Goal: Task Accomplishment & Management: Complete application form

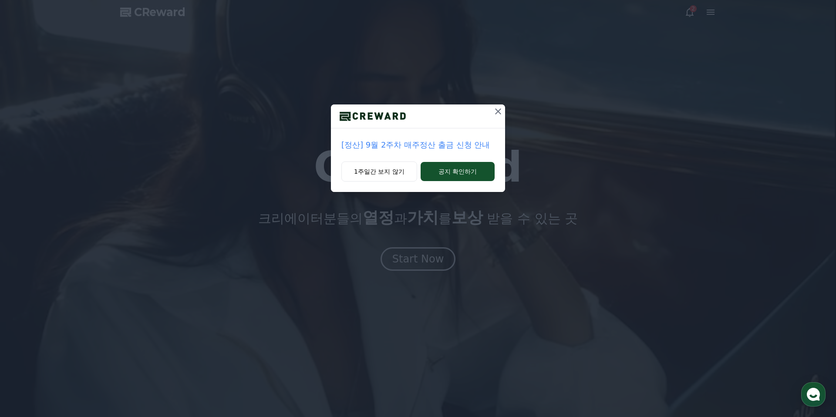
click at [457, 137] on div "[정산] 9월 2주차 매주정산 출금 신청 안내" at bounding box center [418, 145] width 174 height 33
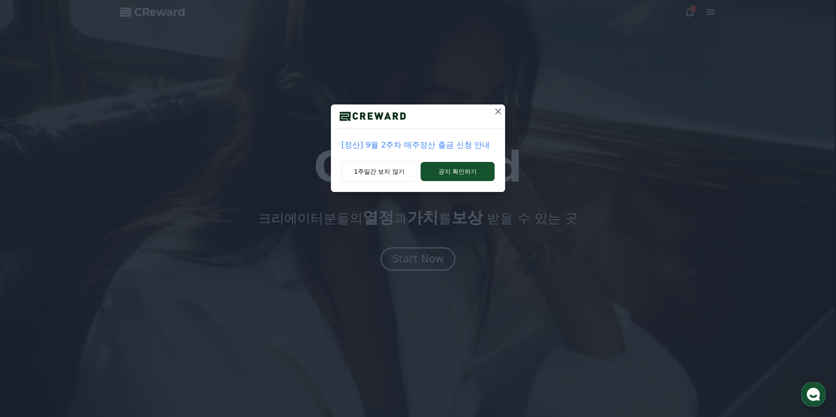
click at [450, 144] on p "[정산] 9월 2주차 매주정산 출금 신청 안내" at bounding box center [418, 145] width 153 height 12
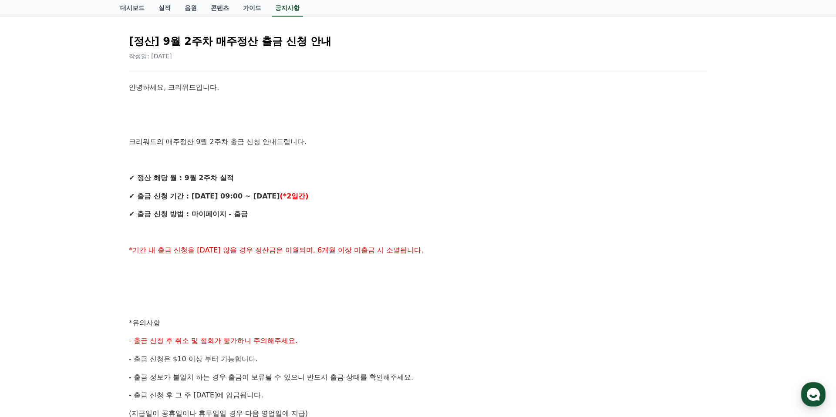
scroll to position [318, 0]
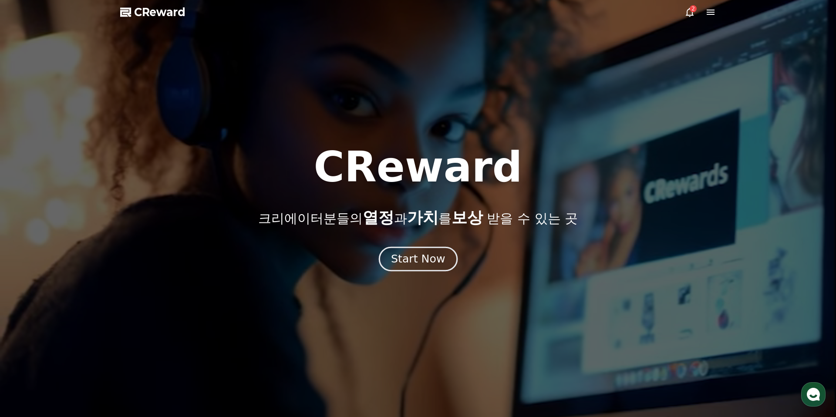
click at [407, 260] on div "Start Now" at bounding box center [418, 259] width 54 height 15
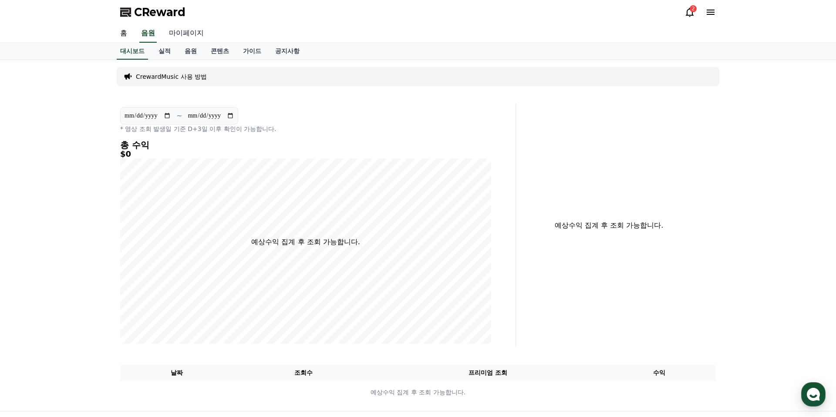
click at [176, 31] on link "마이페이지" at bounding box center [186, 33] width 49 height 18
select select "**********"
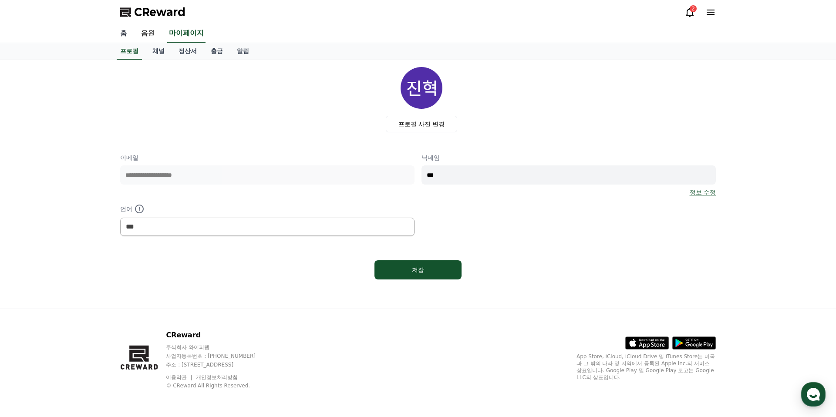
click at [126, 34] on link "홈" at bounding box center [123, 33] width 21 height 18
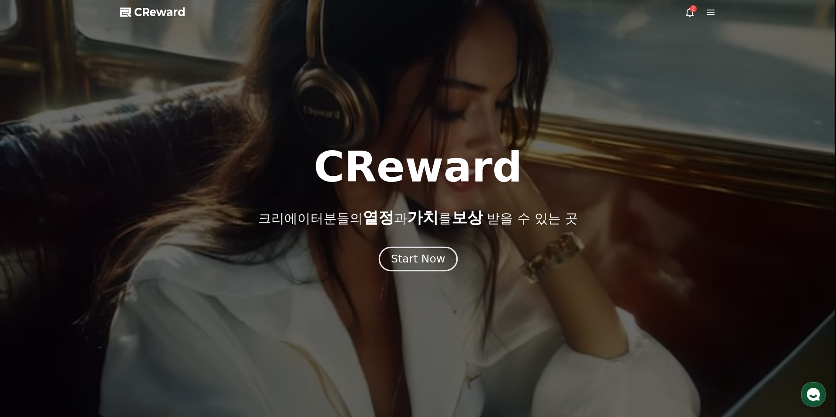
click at [424, 254] on div "Start Now" at bounding box center [418, 259] width 54 height 15
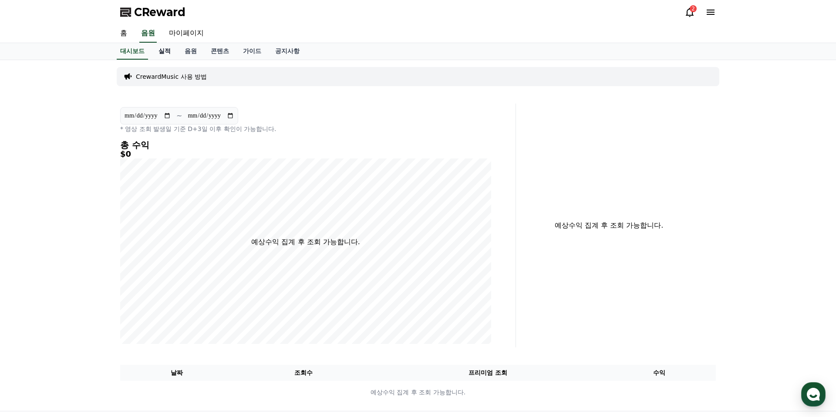
click at [167, 52] on link "실적" at bounding box center [165, 51] width 26 height 17
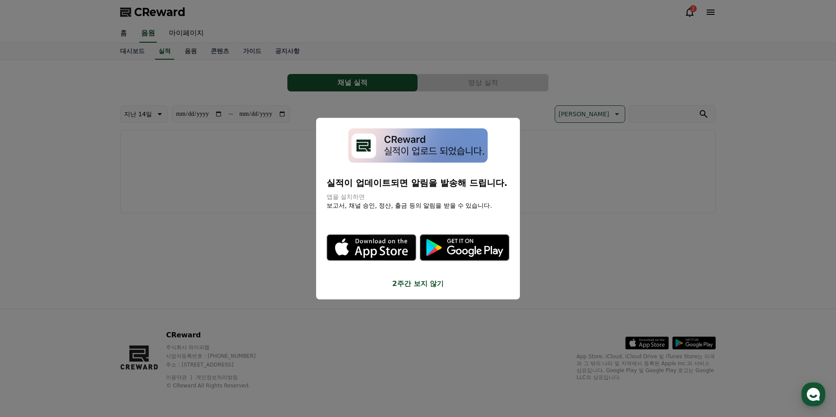
click at [188, 51] on button "close modal" at bounding box center [418, 208] width 836 height 417
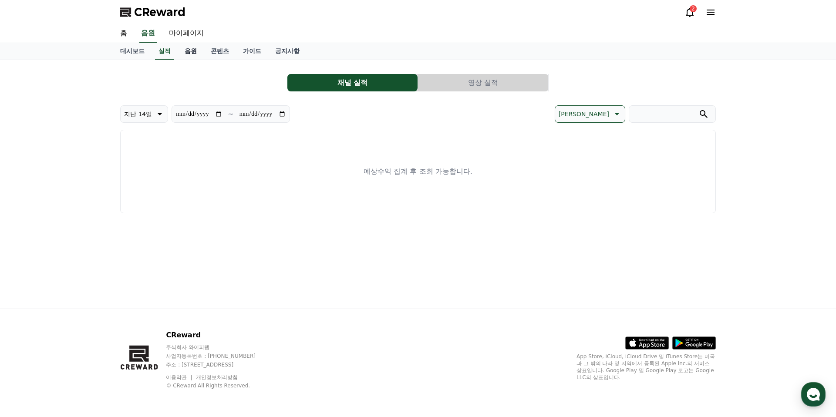
click at [188, 51] on link "음원" at bounding box center [191, 51] width 26 height 17
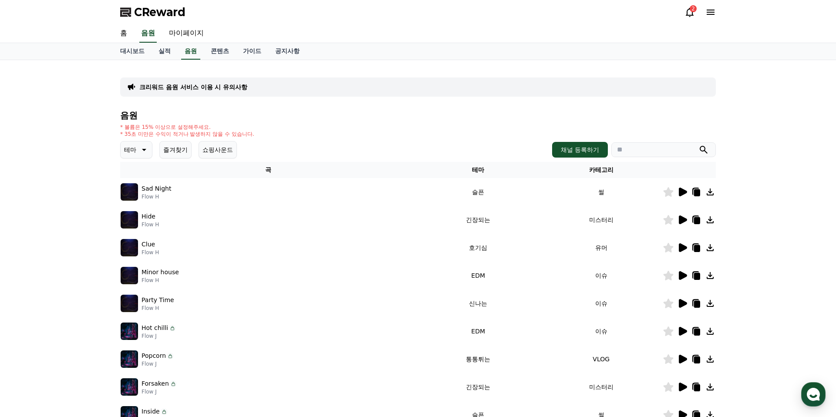
click at [220, 86] on p "크리워드 음원 서비스 이용 시 유의사항" at bounding box center [193, 87] width 108 height 9
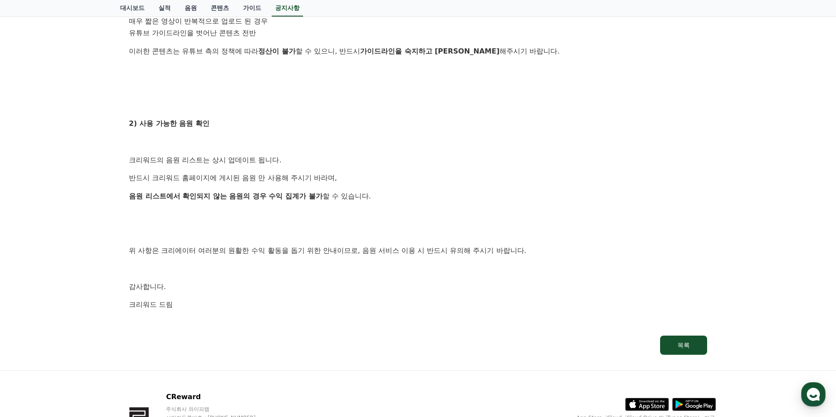
scroll to position [415, 0]
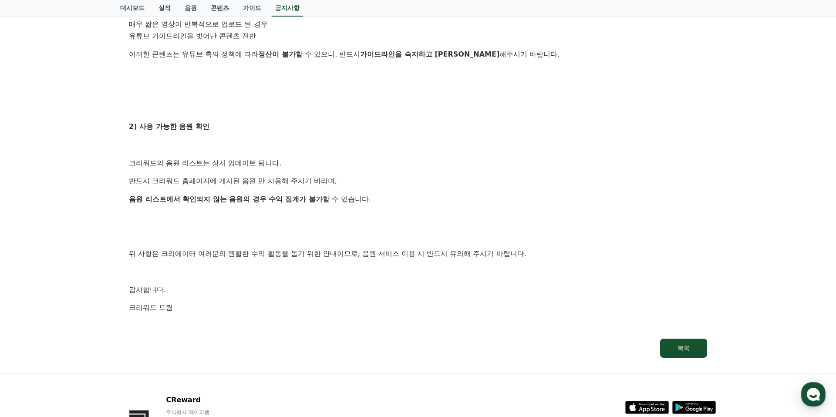
drag, startPoint x: 165, startPoint y: 157, endPoint x: 237, endPoint y: 186, distance: 77.4
click at [237, 186] on div "안녕하세요, 크리워드입니다. 크리워드를 이용해주시는 크리에이터님들께 감사의 말씀을 드립니다. 크리워드 음원 서비스 이용 시 유의사항을 안내드립…" at bounding box center [418, 42] width 578 height 578
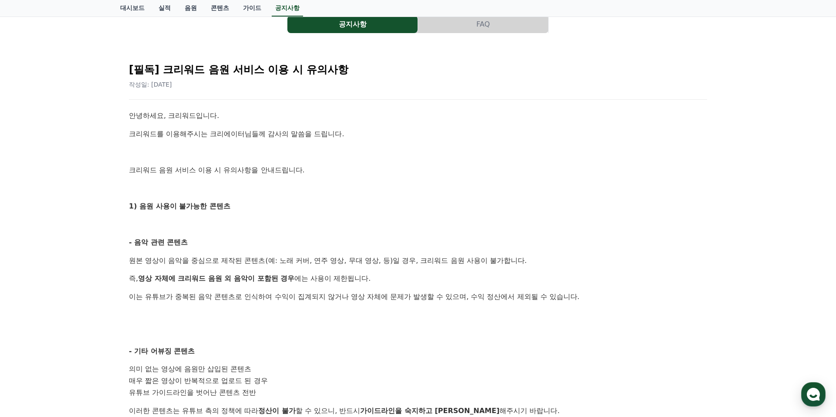
scroll to position [0, 0]
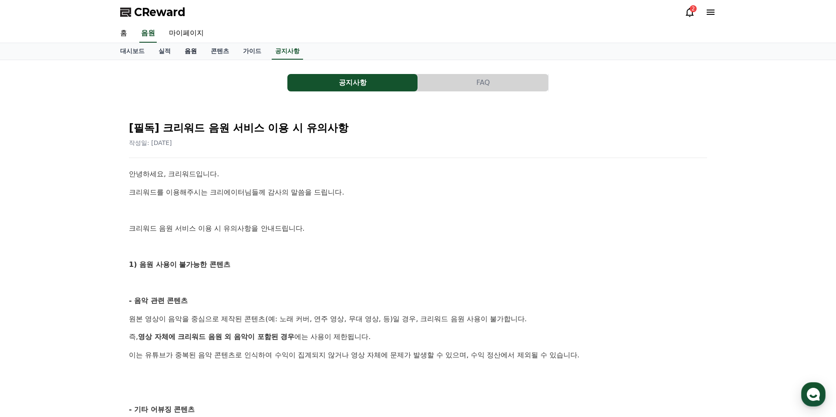
click at [185, 49] on link "음원" at bounding box center [191, 51] width 26 height 17
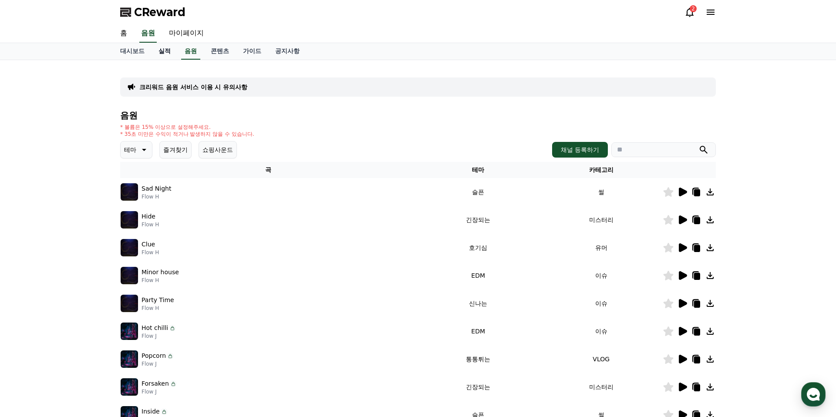
click at [161, 47] on link "실적" at bounding box center [165, 51] width 26 height 17
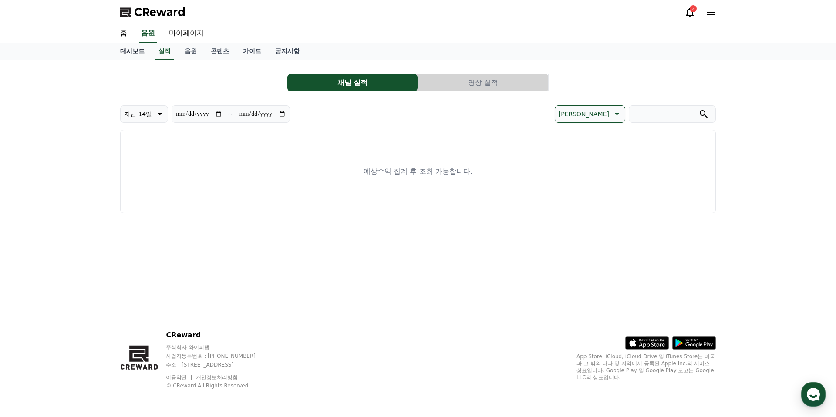
click at [133, 51] on link "대시보드" at bounding box center [132, 51] width 38 height 17
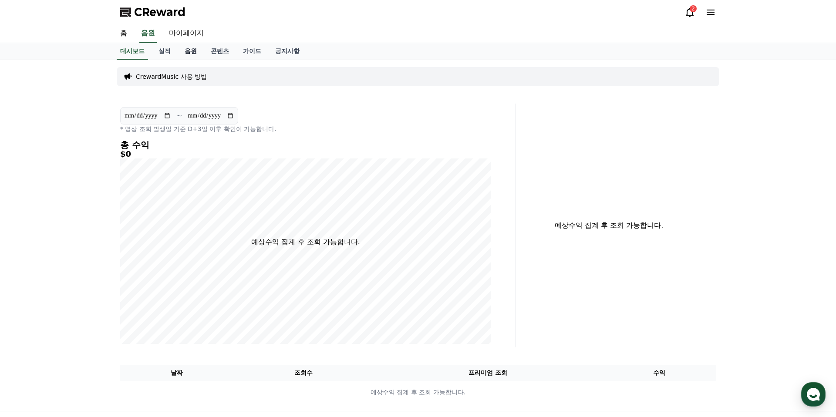
click at [187, 50] on link "음원" at bounding box center [191, 51] width 26 height 17
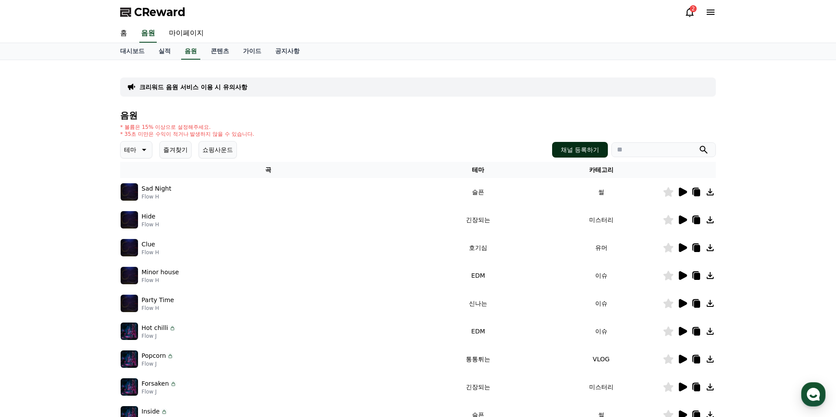
click at [577, 150] on button "채널 등록하기" at bounding box center [580, 150] width 56 height 16
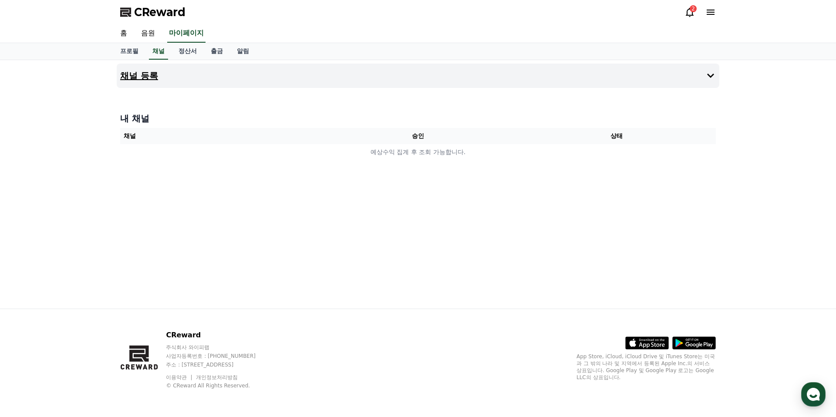
click at [701, 79] on button "채널 등록" at bounding box center [418, 76] width 603 height 24
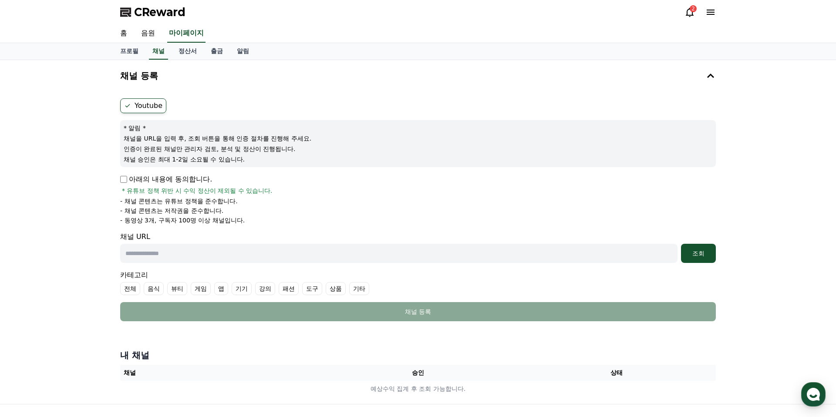
click at [127, 181] on p "아래의 내용에 동의합니다." at bounding box center [166, 179] width 92 height 10
click at [123, 175] on p "아래의 내용에 동의합니다." at bounding box center [166, 179] width 92 height 10
click at [169, 259] on input "text" at bounding box center [399, 253] width 558 height 19
click at [179, 46] on link "정산서" at bounding box center [188, 51] width 32 height 17
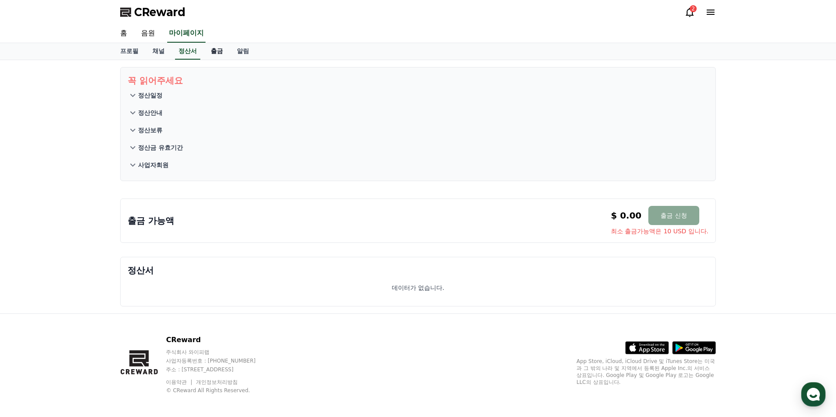
click at [210, 50] on link "출금" at bounding box center [217, 51] width 26 height 17
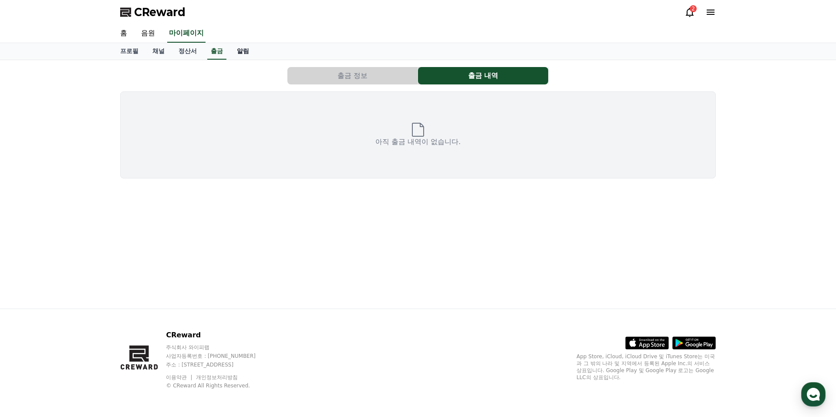
click at [240, 49] on link "알림" at bounding box center [243, 51] width 26 height 17
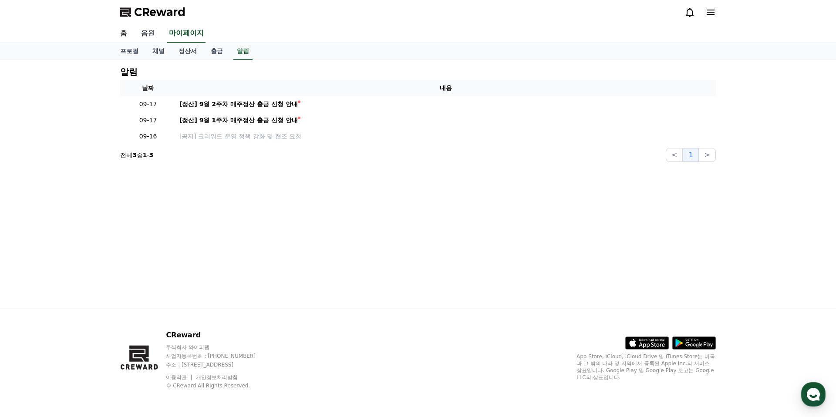
click at [145, 38] on link "음원" at bounding box center [148, 33] width 28 height 18
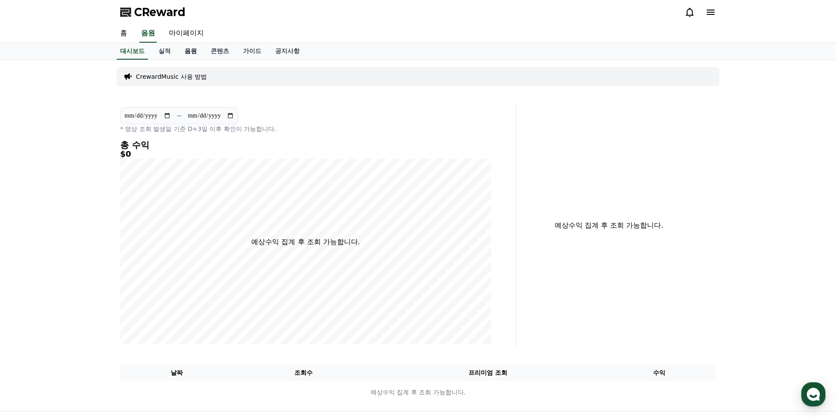
click at [187, 54] on link "음원" at bounding box center [191, 51] width 26 height 17
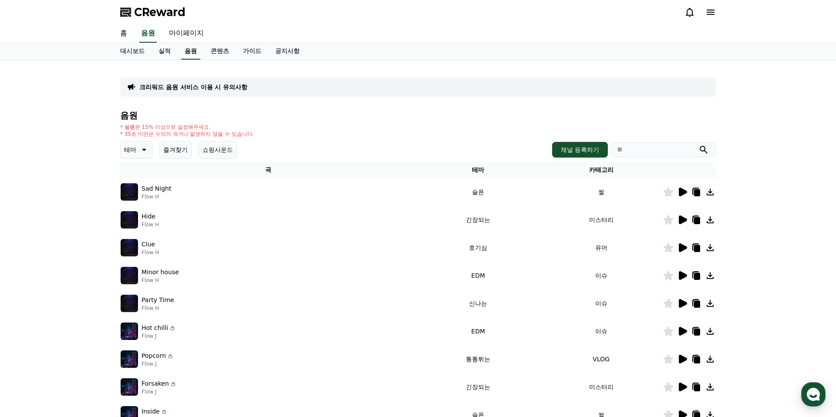
click at [186, 51] on link "음원" at bounding box center [190, 51] width 19 height 17
click at [662, 143] on input "search" at bounding box center [664, 149] width 105 height 15
paste input "**********"
type input "**********"
click at [699, 145] on button "submit" at bounding box center [704, 150] width 10 height 10
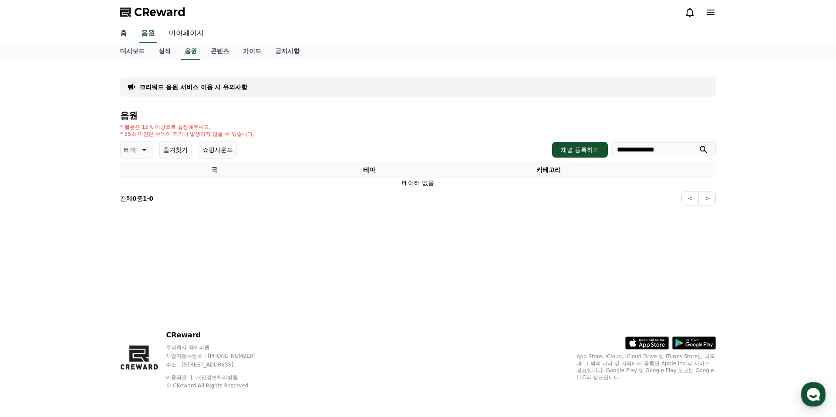
click at [699, 145] on button "submit" at bounding box center [704, 150] width 10 height 10
click at [259, 135] on div "* 볼륨은 15% 이상으로 설정해주세요. * 35초 미만은 수익이 적거나 발생하지 않을 수 있습니다." at bounding box center [418, 131] width 596 height 14
click at [152, 76] on div "크리워드 음원 서비스 이용 시 유의사항 음원 * 볼륨은 15% 이상으로 설정해주세요. * 35초 미만은 수익이 적거나 발생하지 않을 수 있습니…" at bounding box center [418, 136] width 596 height 139
click at [152, 82] on div "크리워드 음원 서비스 이용 시 유의사항" at bounding box center [418, 87] width 596 height 19
click at [156, 89] on p "크리워드 음원 서비스 이용 시 유의사항" at bounding box center [193, 87] width 108 height 9
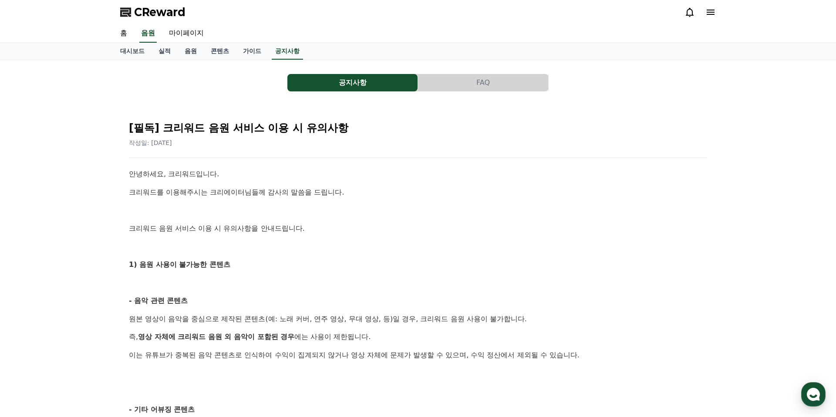
drag, startPoint x: 190, startPoint y: 7, endPoint x: 131, endPoint y: 8, distance: 59.7
click at [131, 8] on div "CReward" at bounding box center [418, 12] width 610 height 24
copy span "CReward"
click at [358, 84] on button "공지사항" at bounding box center [353, 82] width 130 height 17
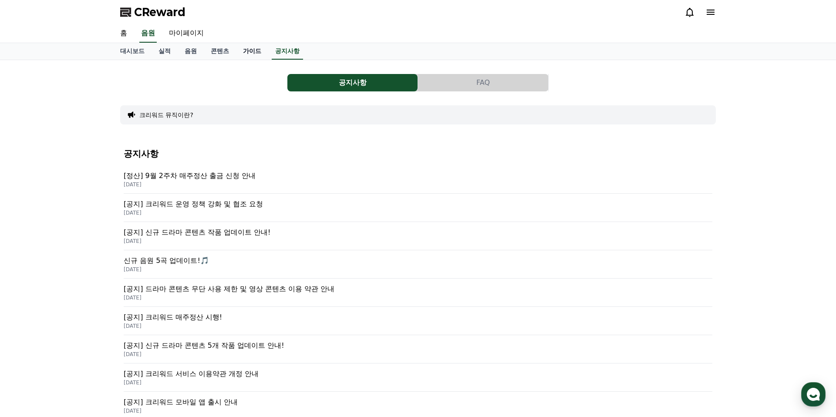
click at [241, 51] on link "가이드" at bounding box center [252, 51] width 32 height 17
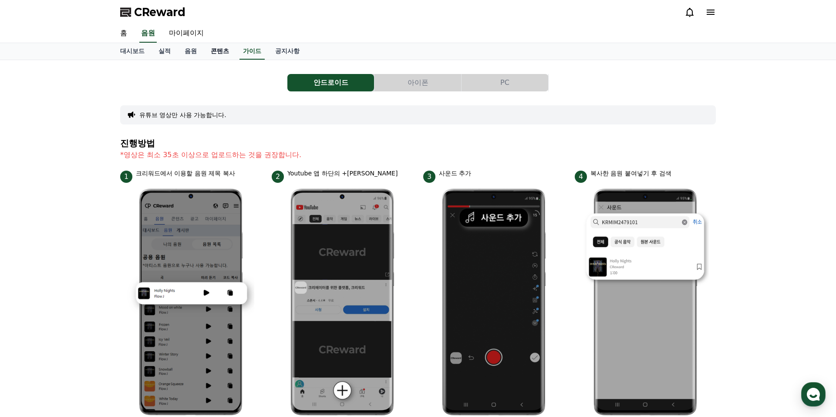
click at [208, 51] on link "콘텐츠" at bounding box center [220, 51] width 32 height 17
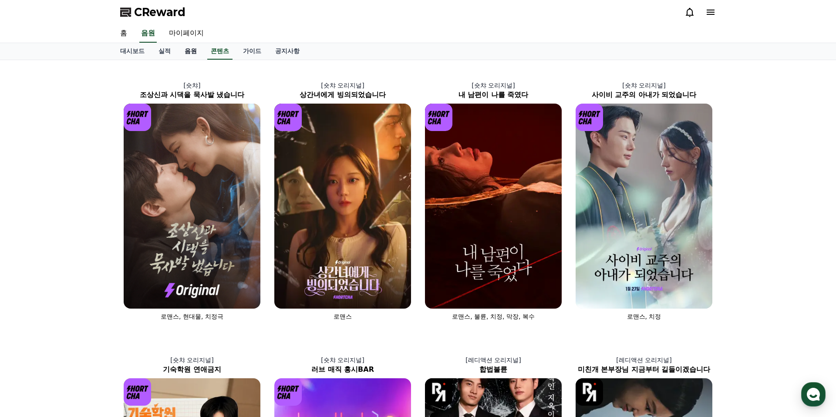
drag, startPoint x: 186, startPoint y: 51, endPoint x: 181, endPoint y: 51, distance: 5.2
click at [186, 51] on link "음원" at bounding box center [191, 51] width 26 height 17
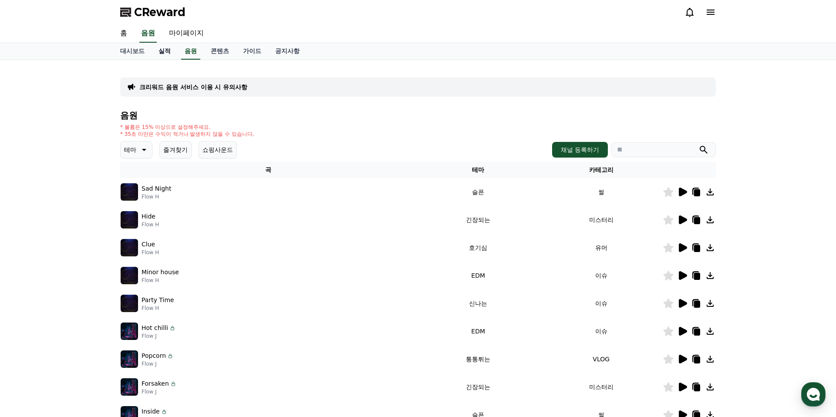
click at [162, 51] on link "실적" at bounding box center [165, 51] width 26 height 17
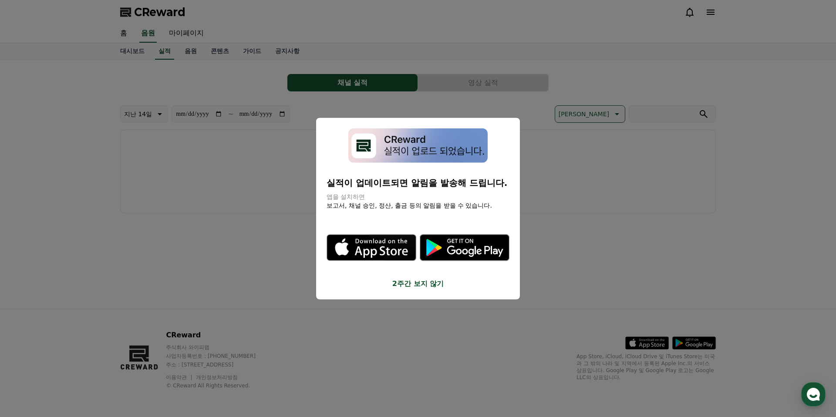
click at [142, 52] on button "close modal" at bounding box center [418, 208] width 836 height 417
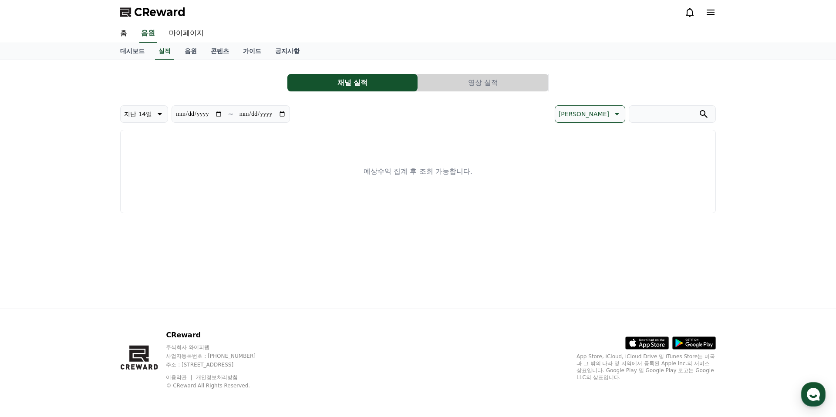
click at [195, 89] on div "채널 실적 영상 실적" at bounding box center [418, 82] width 596 height 17
click at [137, 52] on link "대시보드" at bounding box center [132, 51] width 38 height 17
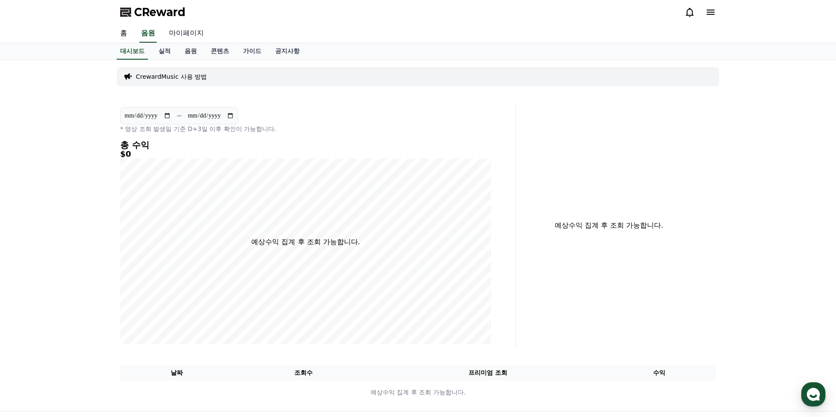
click at [196, 29] on link "마이페이지" at bounding box center [186, 33] width 49 height 18
select select "**********"
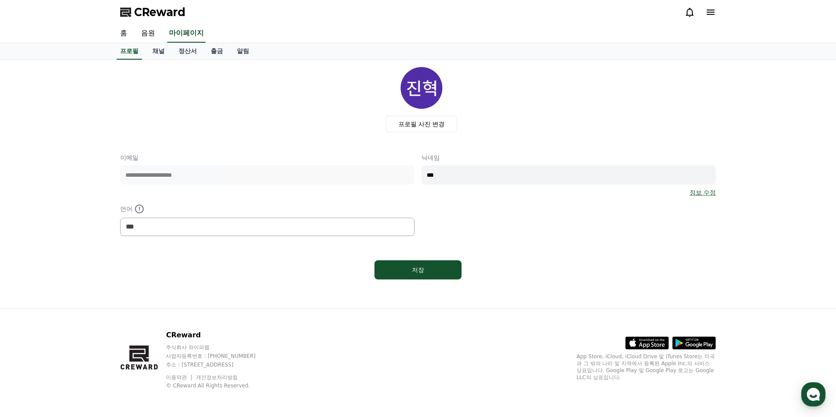
click at [124, 30] on link "홈" at bounding box center [123, 33] width 21 height 18
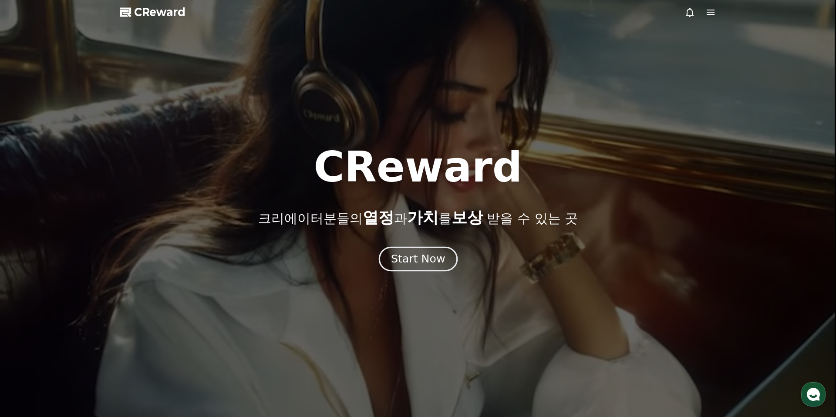
click at [423, 255] on div "Start Now" at bounding box center [418, 259] width 54 height 15
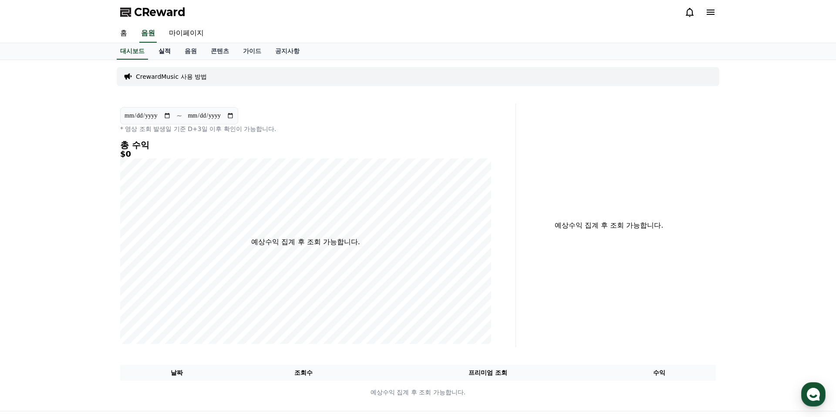
click at [158, 55] on link "실적" at bounding box center [165, 51] width 26 height 17
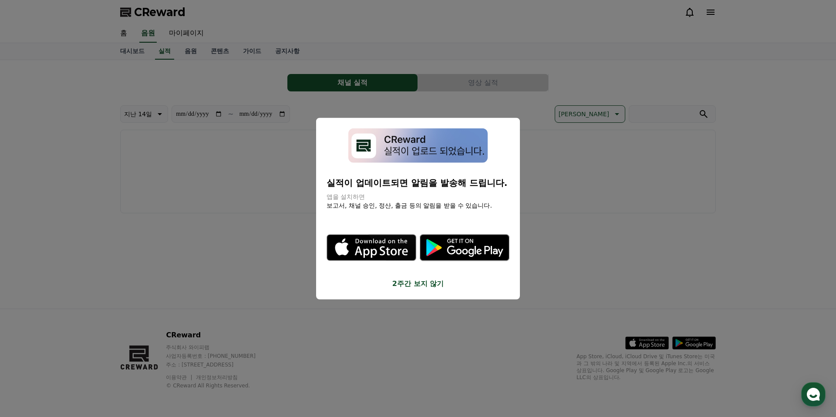
click at [239, 96] on button "close modal" at bounding box center [418, 208] width 836 height 417
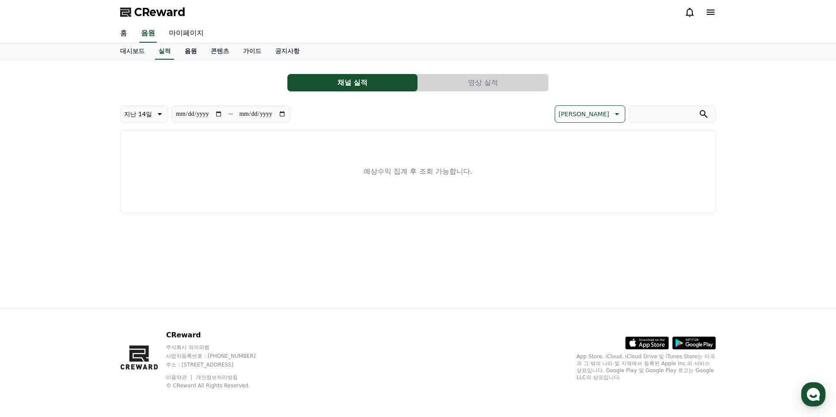
click at [192, 53] on link "음원" at bounding box center [191, 51] width 26 height 17
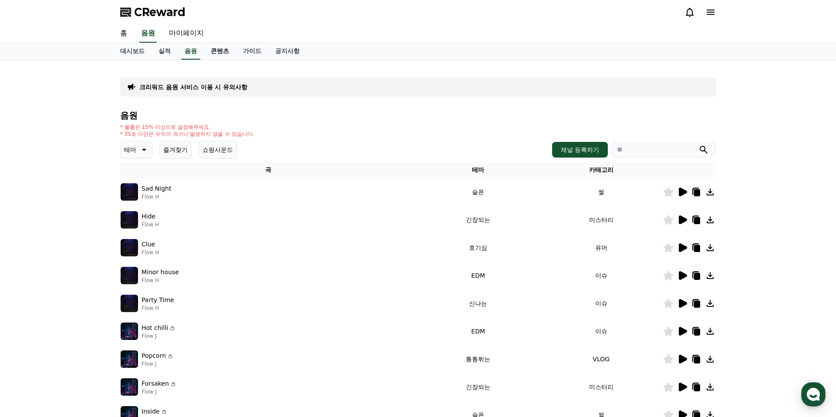
click at [213, 52] on link "콘텐츠" at bounding box center [220, 51] width 32 height 17
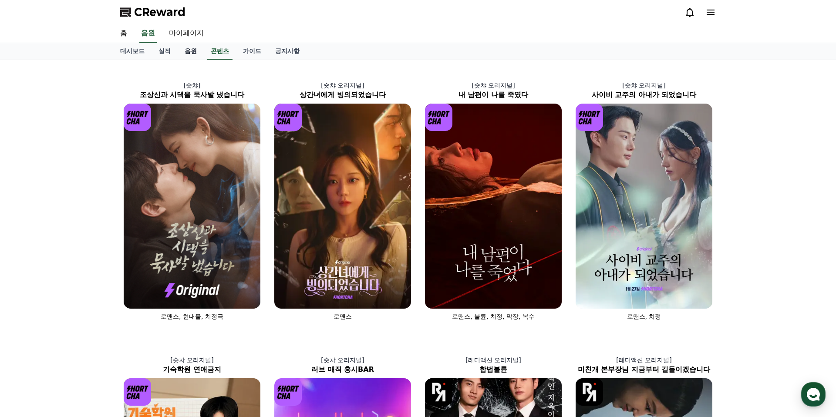
click at [178, 53] on link "음원" at bounding box center [191, 51] width 26 height 17
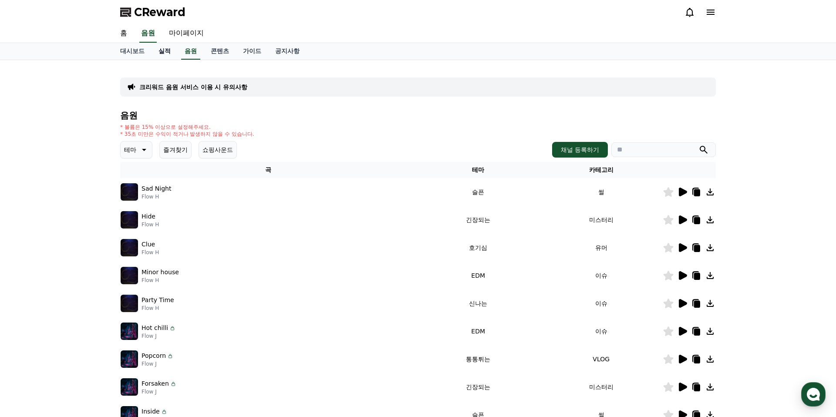
click at [162, 52] on link "실적" at bounding box center [165, 51] width 26 height 17
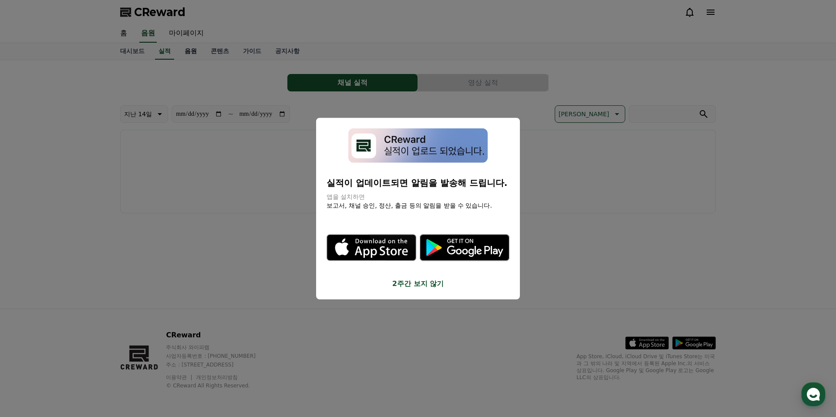
click at [184, 56] on button "close modal" at bounding box center [418, 208] width 836 height 417
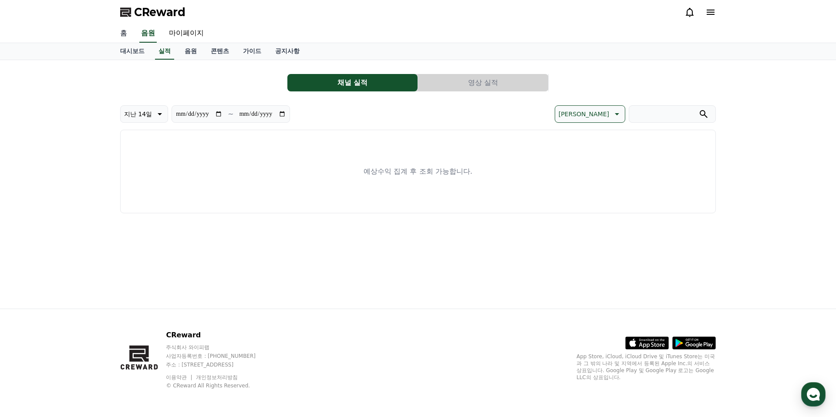
click at [124, 33] on link "홈" at bounding box center [123, 33] width 21 height 18
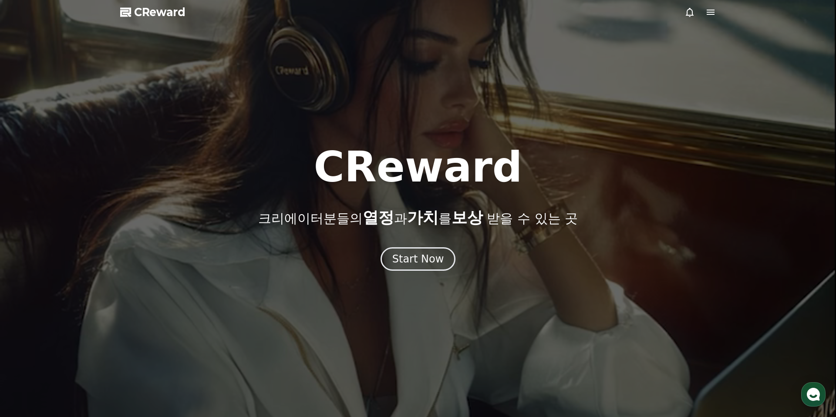
click at [179, 51] on div at bounding box center [418, 208] width 836 height 417
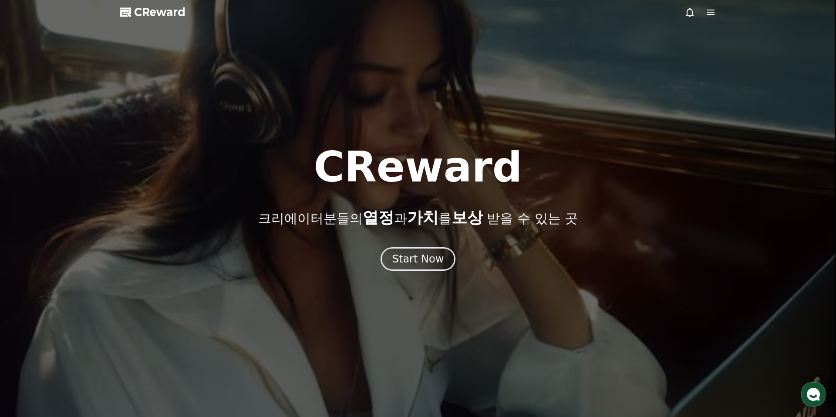
scroll to position [0, 0]
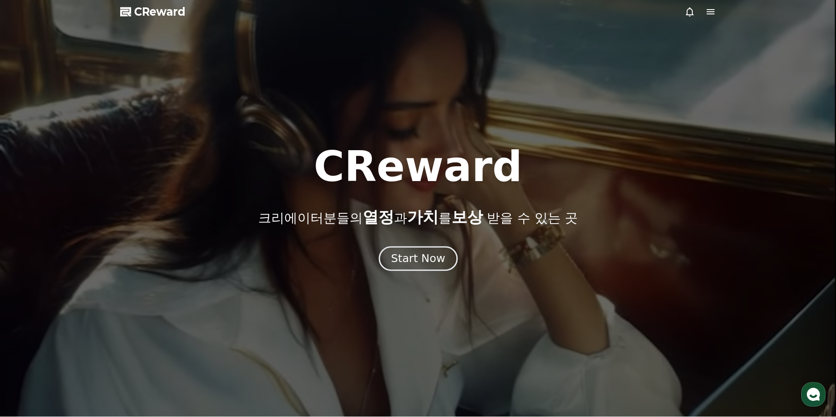
click at [402, 255] on div "Start Now" at bounding box center [418, 258] width 54 height 15
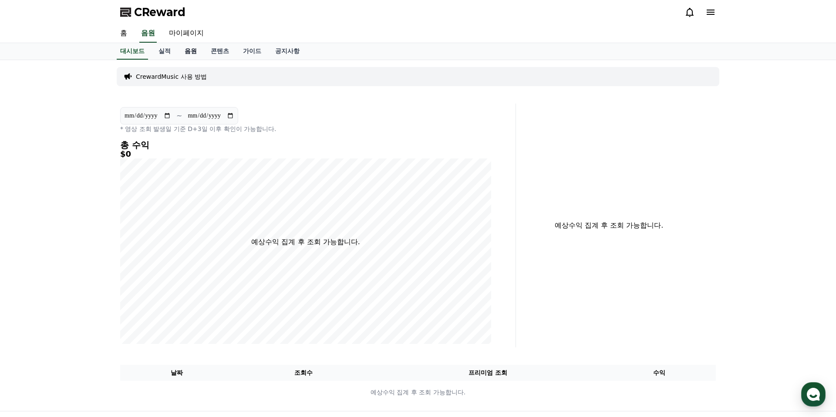
click at [195, 49] on link "음원" at bounding box center [191, 51] width 26 height 17
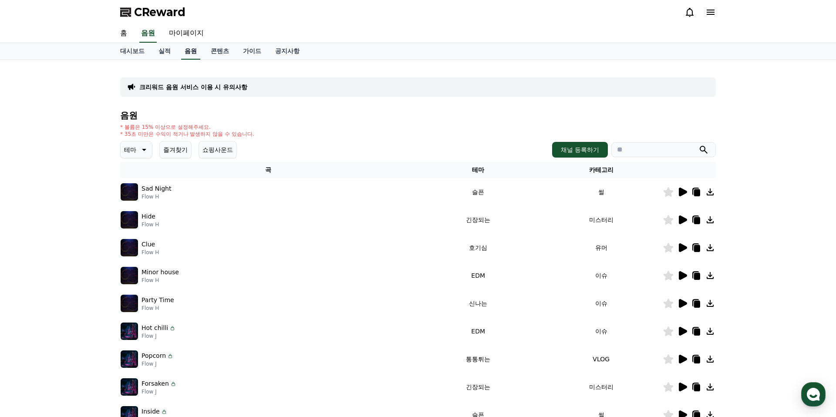
click at [187, 51] on link "음원" at bounding box center [190, 51] width 19 height 17
click at [223, 51] on link "콘텐츠" at bounding box center [220, 51] width 32 height 17
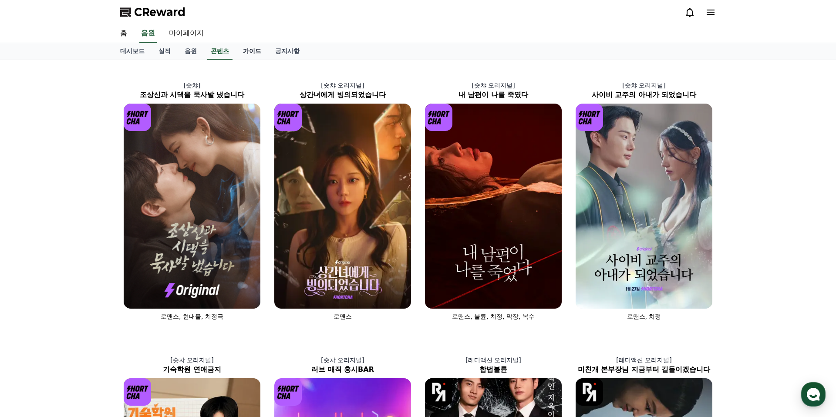
click at [250, 49] on link "가이드" at bounding box center [252, 51] width 32 height 17
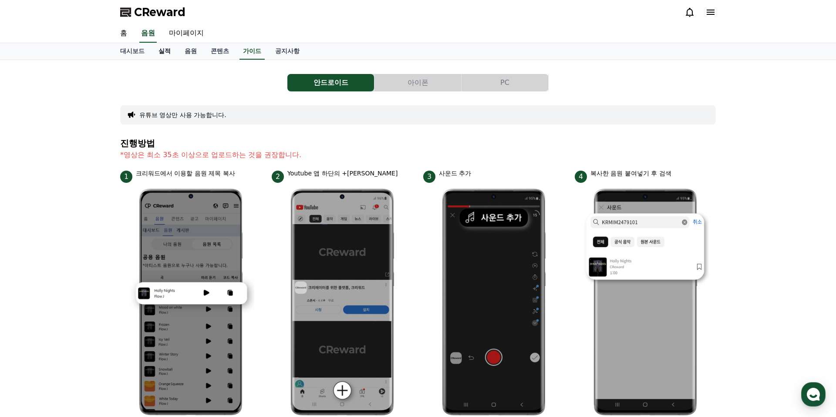
click at [167, 51] on link "실적" at bounding box center [165, 51] width 26 height 17
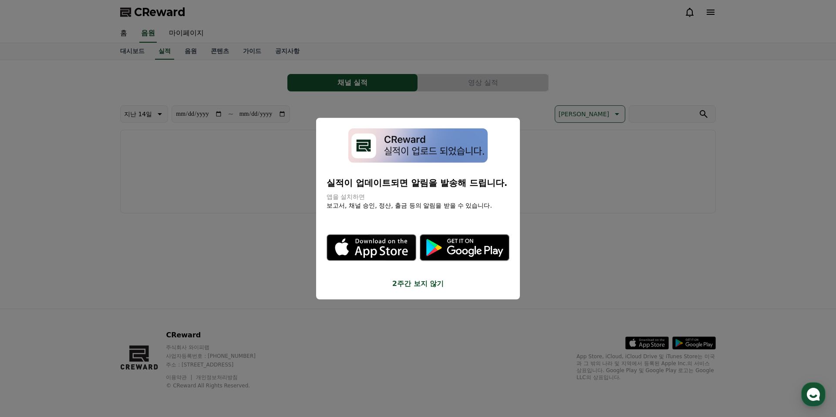
click at [173, 38] on button "close modal" at bounding box center [418, 208] width 836 height 417
drag, startPoint x: 173, startPoint y: 37, endPoint x: 177, endPoint y: 35, distance: 4.5
click at [173, 37] on link "마이페이지" at bounding box center [186, 33] width 49 height 18
select select "**********"
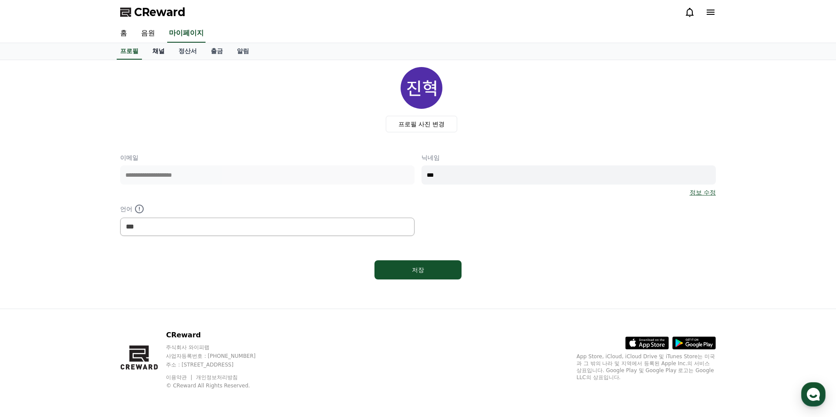
click at [163, 50] on link "채널" at bounding box center [158, 51] width 26 height 17
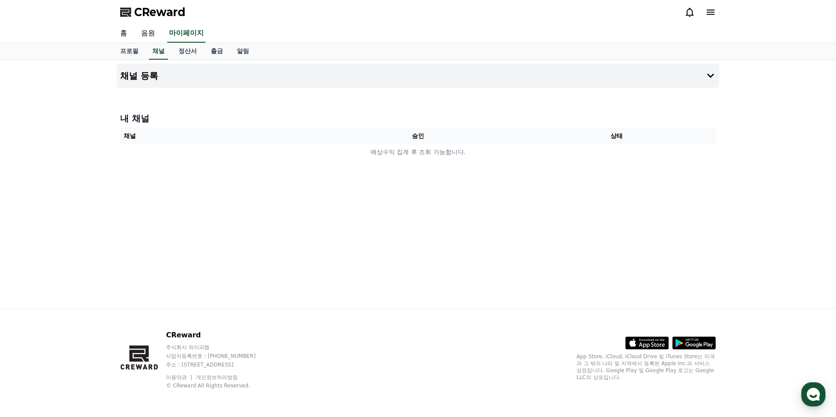
click at [735, 83] on div "채널 등록 내 채널 채널 승인 상태 예상수익 집계 후 조회 가능합니다." at bounding box center [418, 184] width 836 height 249
click at [725, 84] on div "채널 등록 내 채널 채널 승인 상태 예상수익 집계 후 조회 가능합니다." at bounding box center [418, 184] width 836 height 249
click at [704, 86] on button "채널 등록" at bounding box center [418, 76] width 603 height 24
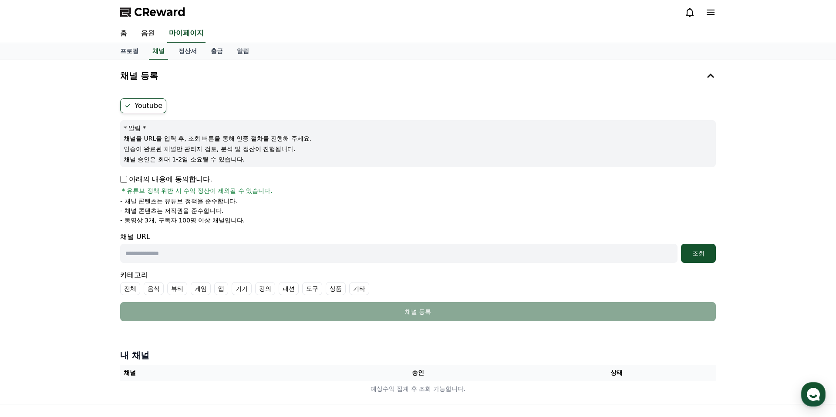
click at [129, 179] on p "아래의 내용에 동의합니다." at bounding box center [166, 179] width 92 height 10
click at [126, 179] on p "아래의 내용에 동의합니다." at bounding box center [166, 179] width 92 height 10
drag, startPoint x: 125, startPoint y: 166, endPoint x: 132, endPoint y: 170, distance: 8.4
click at [125, 166] on div "* 알림 * 채널을 URL을 입력 후, 조회 버튼을 통해 인증 절차를 진행해 주세요. 인증이 완료된 채널만 관리자 검토, 분석 및 정산이 진행…" at bounding box center [418, 143] width 596 height 47
drag, startPoint x: 136, startPoint y: 175, endPoint x: 135, endPoint y: 180, distance: 5.5
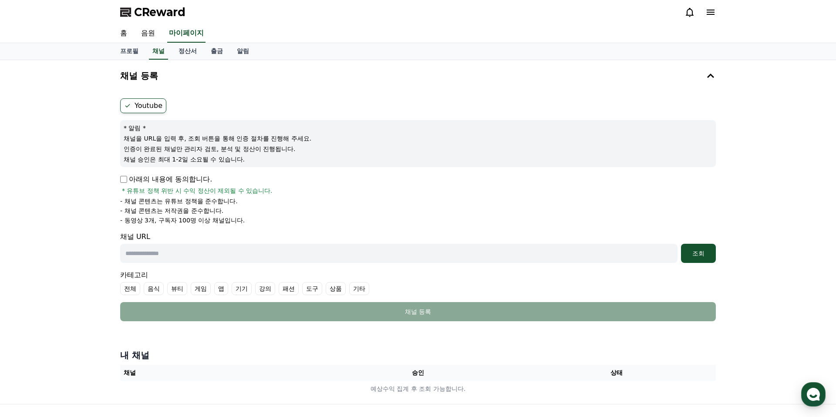
click at [136, 175] on p "아래의 내용에 동의합니다." at bounding box center [166, 179] width 92 height 10
drag, startPoint x: 136, startPoint y: 186, endPoint x: 248, endPoint y: 185, distance: 111.5
click at [237, 186] on div "아래의 내용에 동의합니다. * 유튜브 정책 위반 시 수익 정산이 제외될 수 있습니다." at bounding box center [418, 184] width 596 height 21
click at [254, 181] on div "아래의 내용에 동의합니다. * 유튜브 정책 위반 시 수익 정산이 제외될 수 있습니다." at bounding box center [418, 184] width 596 height 21
drag, startPoint x: 161, startPoint y: 199, endPoint x: 226, endPoint y: 189, distance: 65.5
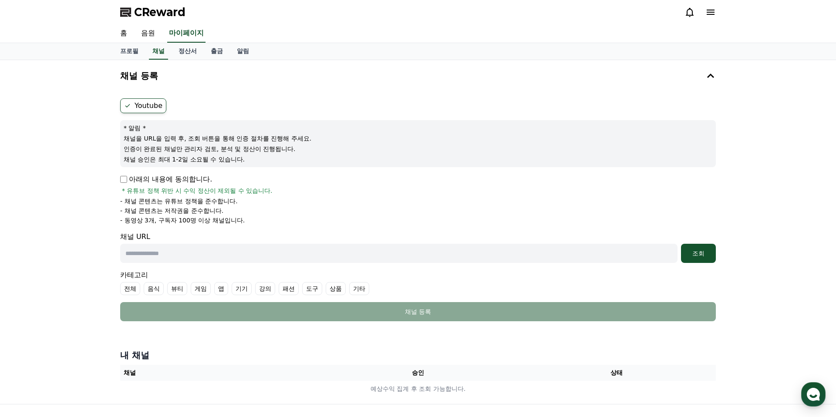
click at [213, 189] on div "아래의 내용에 동의합니다. * 유튜브 정책 위반 시 수익 정산이 제외될 수 있습니다. - 채널 콘텐츠는 유튜브 정책을 준수합니다. - 채널 콘…" at bounding box center [418, 199] width 596 height 51
click at [227, 188] on span "* 유튜브 정책 위반 시 수익 정산이 제외될 수 있습니다." at bounding box center [197, 190] width 151 height 9
drag, startPoint x: 131, startPoint y: 209, endPoint x: 229, endPoint y: 204, distance: 97.7
click at [227, 204] on ul "- 채널 콘텐츠는 유튜브 정책을 준수합니다. - 채널 콘텐츠는 저작권을 준수합니다. - 동영상 3개, 구독자 100명 이상 채널입니다." at bounding box center [418, 211] width 596 height 28
click at [229, 204] on li "- 채널 콘텐츠는 유튜브 정책을 준수합니다." at bounding box center [418, 201] width 596 height 9
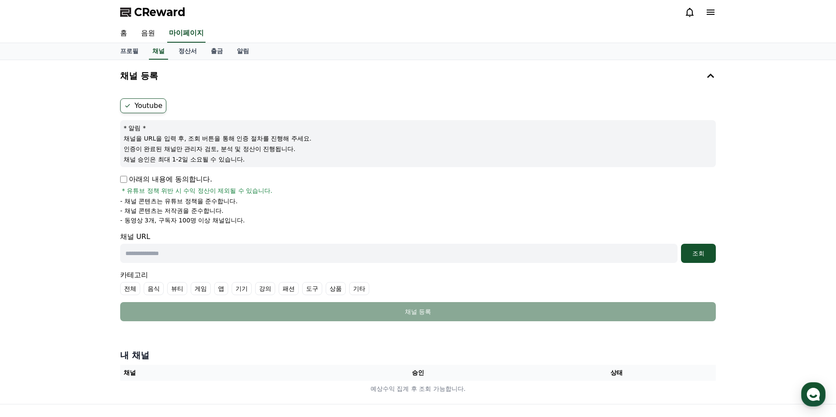
drag, startPoint x: 133, startPoint y: 219, endPoint x: 172, endPoint y: 218, distance: 38.3
click at [171, 218] on p "- 동영상 3개, 구독자 100명 이상 채널입니다." at bounding box center [182, 220] width 125 height 9
drag, startPoint x: 183, startPoint y: 219, endPoint x: 251, endPoint y: 216, distance: 68.9
click at [189, 217] on p "- 동영상 3개, 구독자 100명 이상 채널입니다." at bounding box center [182, 220] width 125 height 9
click at [260, 217] on ul "- 채널 콘텐츠는 유튜브 정책을 준수합니다. - 채널 콘텐츠는 저작권을 준수합니다. - 동영상 3개, 구독자 100명 이상 채널입니다." at bounding box center [418, 211] width 596 height 28
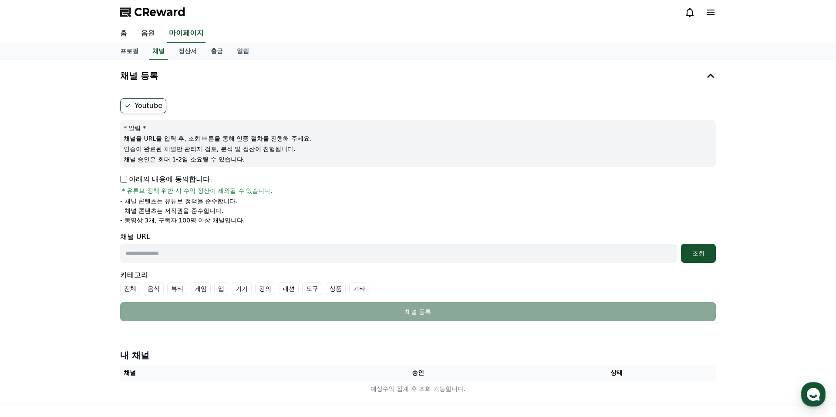
click at [126, 185] on div "아래의 내용에 동의합니다. * 유튜브 정책 위반 시 수익 정산이 제외될 수 있습니다." at bounding box center [418, 184] width 596 height 21
click at [117, 173] on div "Youtube * 알림 * 채널을 URL을 입력 후, 조회 버튼을 통해 인증 절차를 진행해 주세요. 인증이 완료된 채널만 관리자 검토, 분석 …" at bounding box center [418, 210] width 603 height 230
click at [119, 176] on div "Youtube * 알림 * 채널을 URL을 입력 후, 조회 버튼을 통해 인증 절차를 진행해 주세요. 인증이 완료된 채널만 관리자 검토, 분석 …" at bounding box center [418, 210] width 603 height 230
click at [228, 256] on input "text" at bounding box center [399, 253] width 558 height 19
paste input "**********"
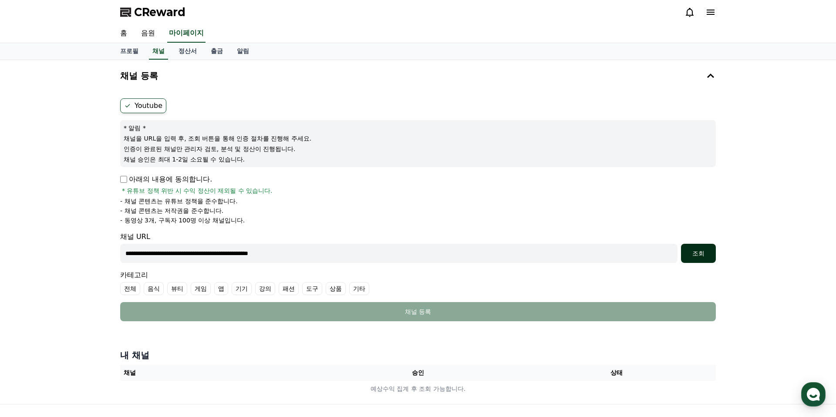
type input "**********"
click at [717, 254] on div "**********" at bounding box center [418, 210] width 603 height 230
click at [707, 254] on div "조회" at bounding box center [699, 253] width 28 height 9
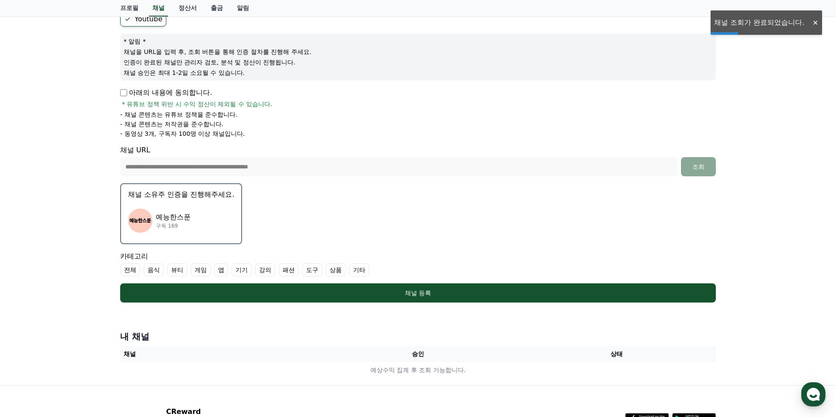
scroll to position [101, 0]
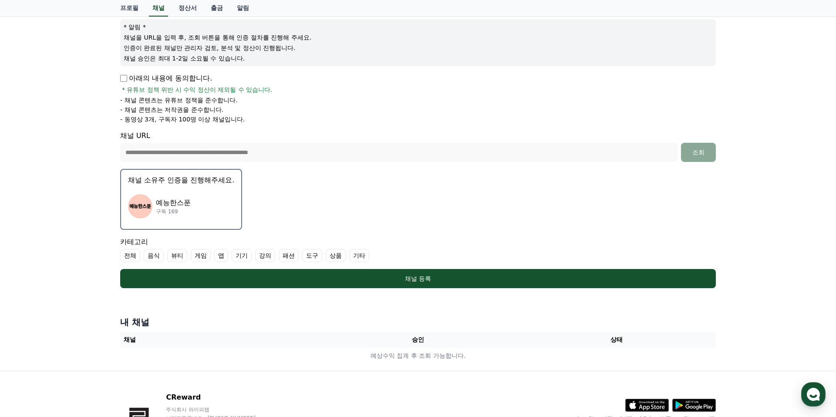
click at [349, 256] on label "기타" at bounding box center [359, 255] width 20 height 13
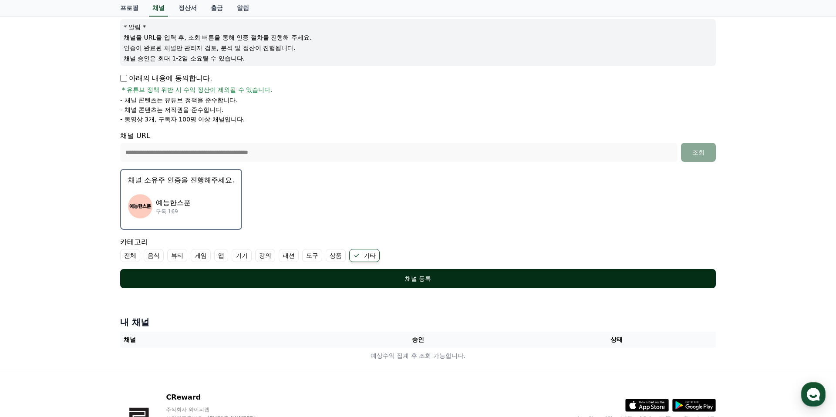
click at [404, 275] on div "채널 등록" at bounding box center [418, 278] width 561 height 9
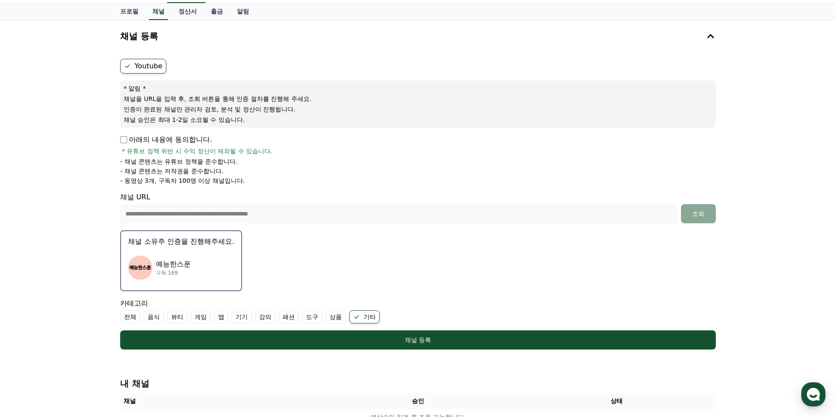
scroll to position [37, 0]
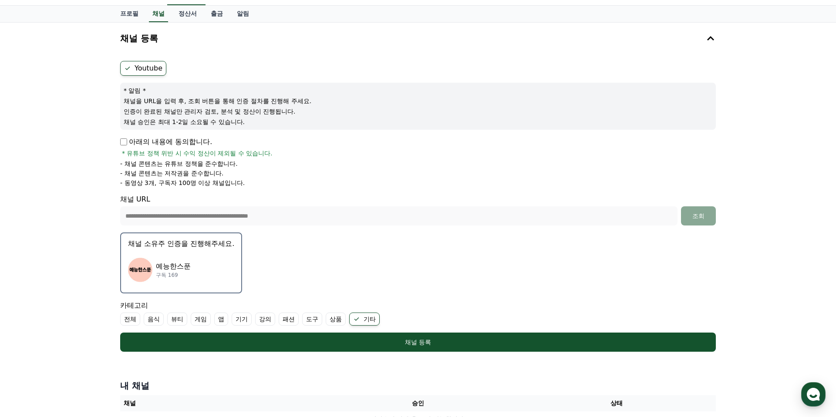
click at [140, 268] on img "button" at bounding box center [140, 270] width 24 height 24
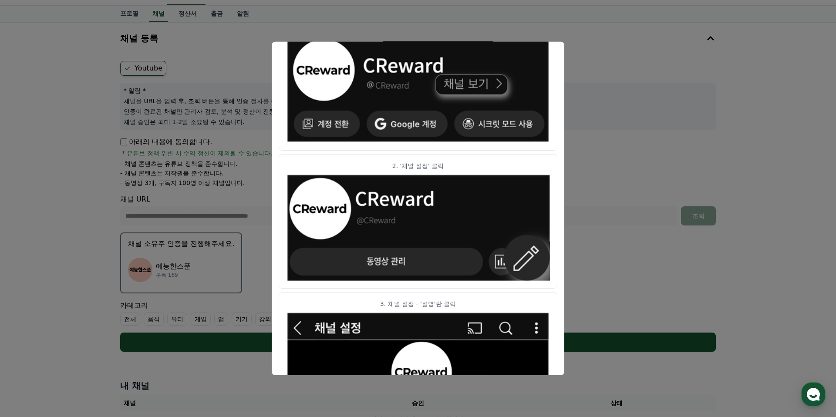
scroll to position [0, 0]
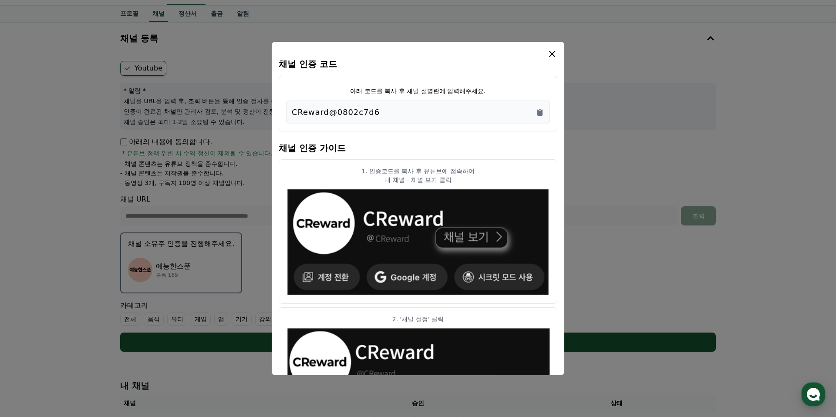
drag, startPoint x: 401, startPoint y: 169, endPoint x: 459, endPoint y: 175, distance: 58.2
click at [452, 175] on p "1. 인증코드를 복사 후 유튜브에 접속하여" at bounding box center [418, 171] width 264 height 9
click at [473, 175] on p "1. 인증코드를 복사 후 유튜브에 접속하여" at bounding box center [418, 171] width 264 height 9
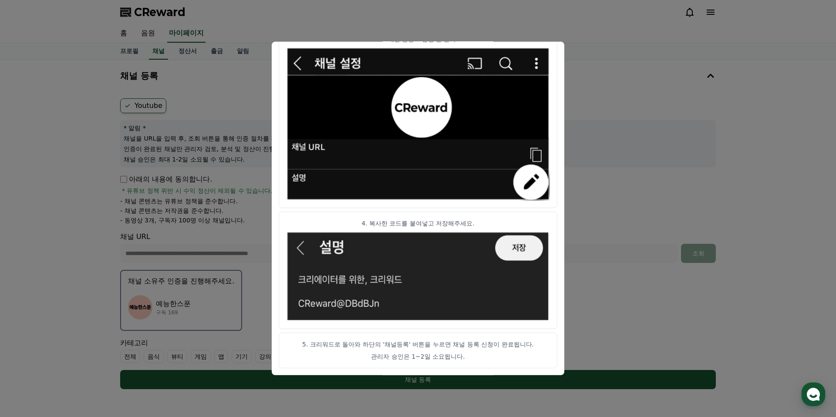
click at [609, 103] on button "close modal" at bounding box center [418, 208] width 836 height 417
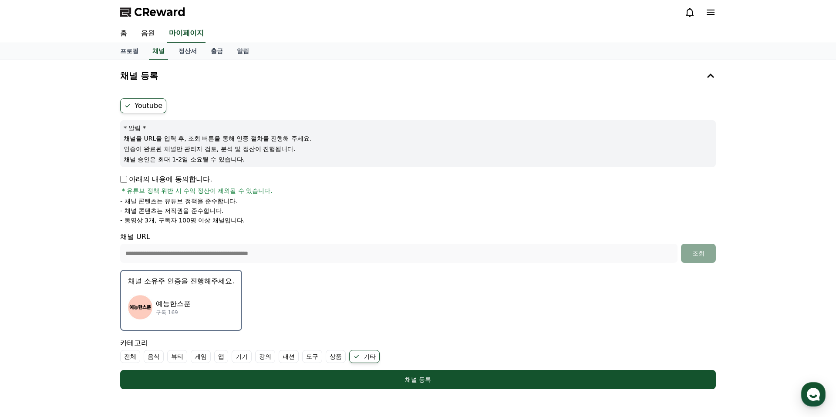
click at [159, 294] on div "예능한스푼 구독 169" at bounding box center [181, 307] width 106 height 35
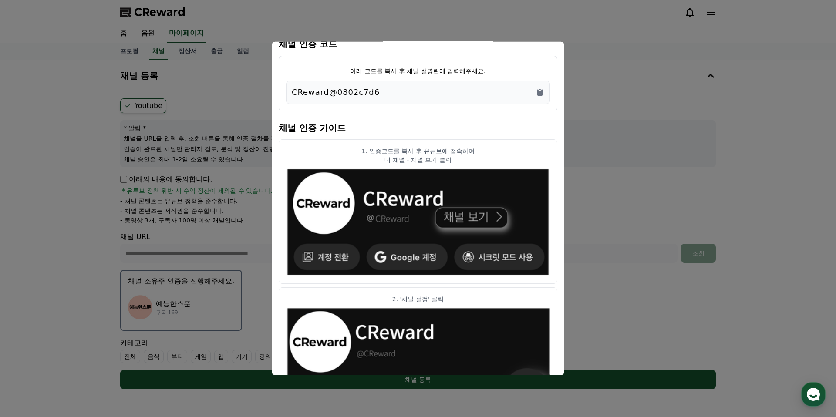
scroll to position [22, 0]
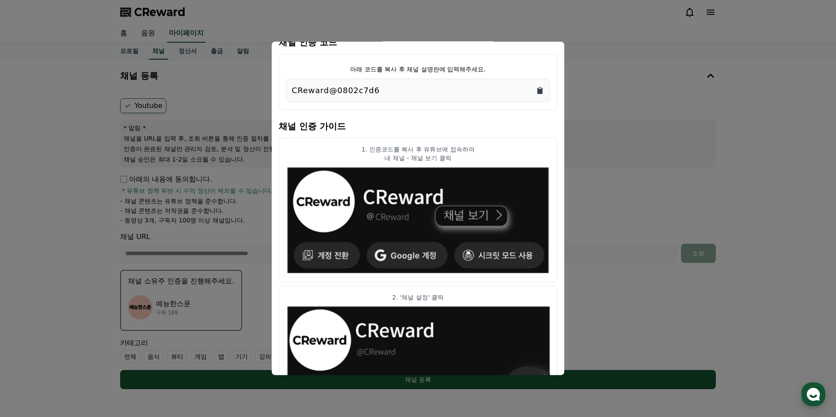
click at [539, 90] on icon "Copy to clipboard" at bounding box center [540, 91] width 5 height 7
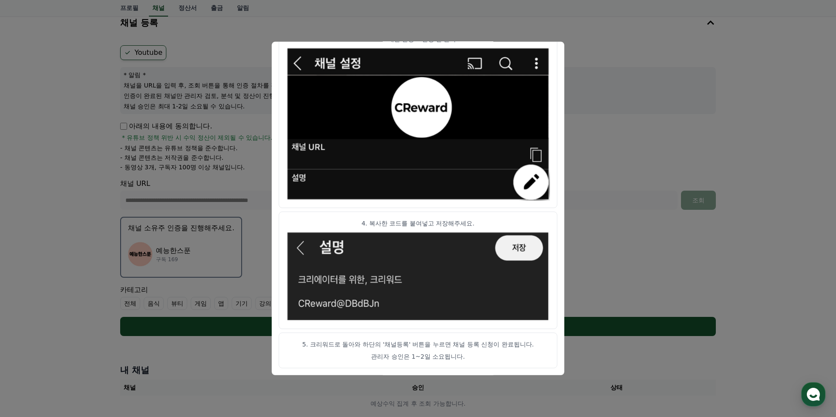
scroll to position [58, 0]
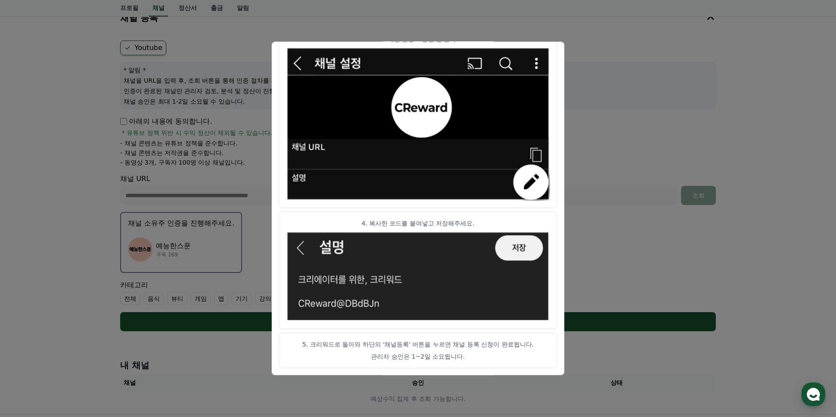
click at [667, 142] on button "close modal" at bounding box center [418, 208] width 836 height 417
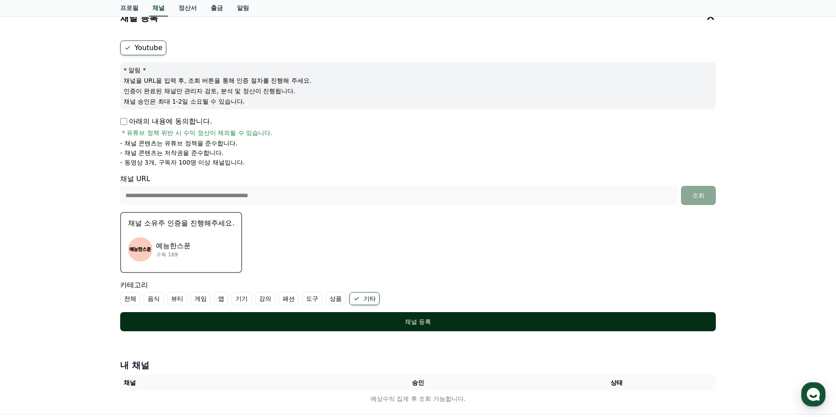
click at [419, 321] on div "채널 등록" at bounding box center [418, 322] width 561 height 9
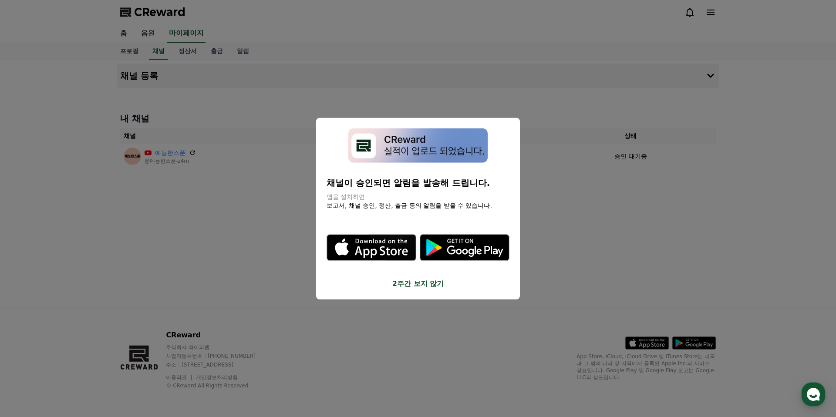
click at [420, 282] on button "2주간 보지 않기" at bounding box center [418, 283] width 183 height 10
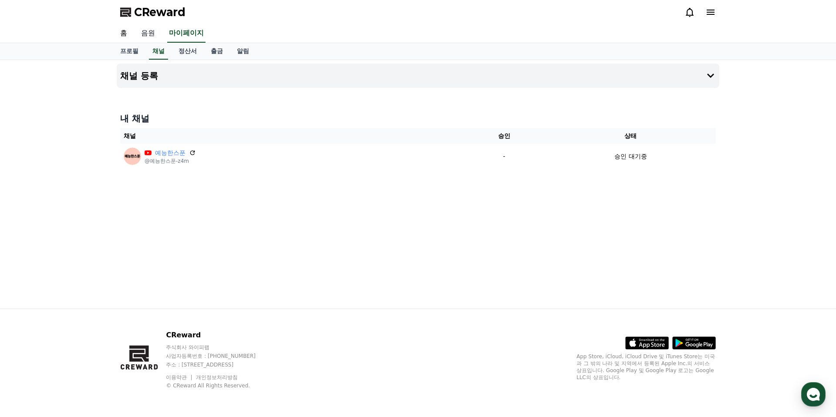
click at [146, 30] on link "음원" at bounding box center [148, 33] width 28 height 18
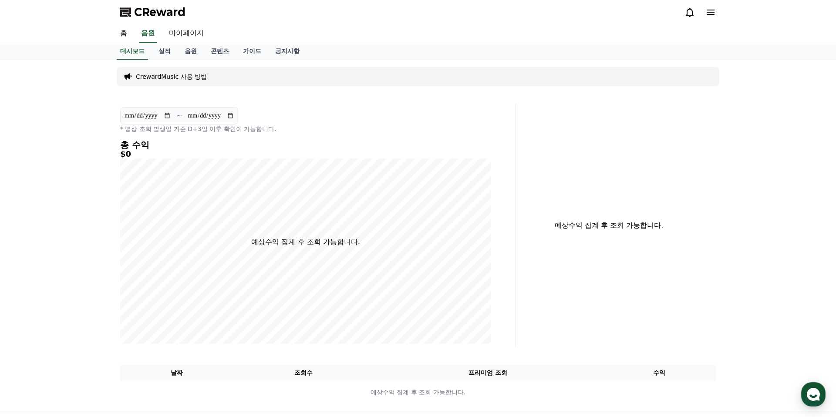
click at [185, 75] on p "CrewardMusic 사용 방법" at bounding box center [171, 76] width 71 height 9
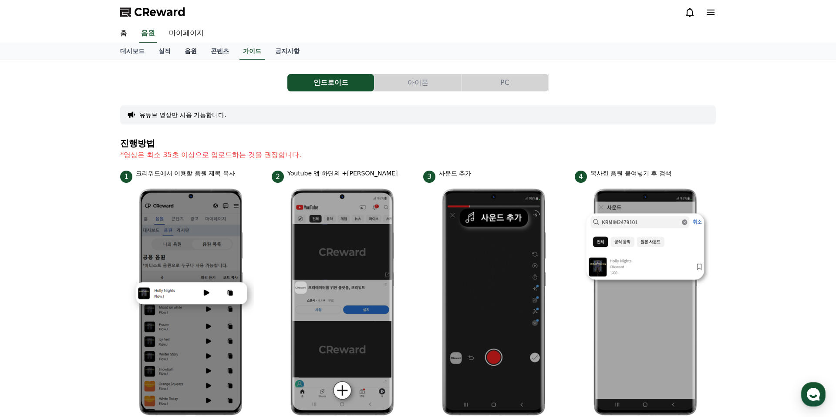
click at [185, 48] on link "음원" at bounding box center [191, 51] width 26 height 17
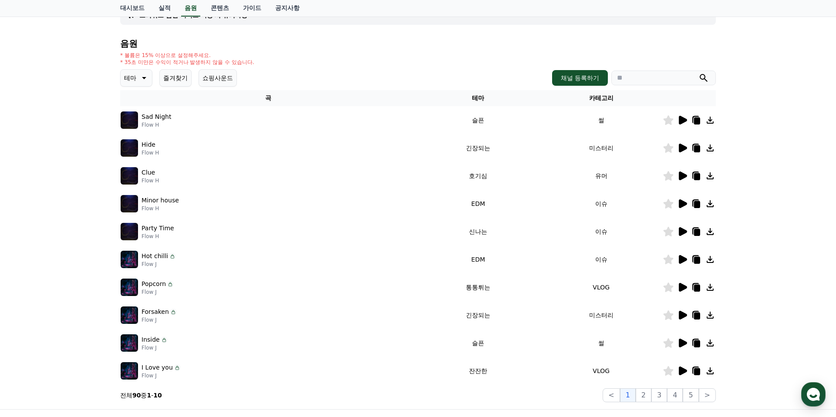
scroll to position [73, 0]
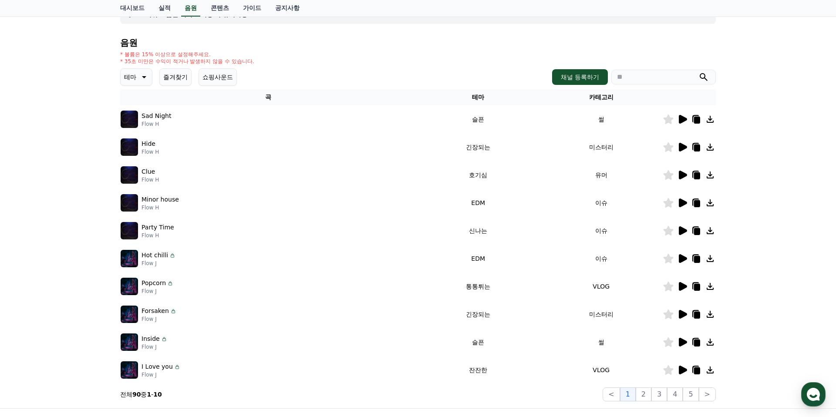
click at [684, 119] on icon at bounding box center [683, 119] width 8 height 9
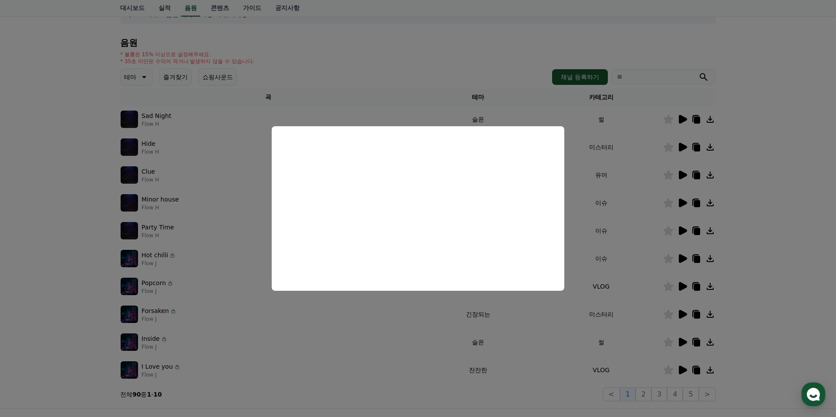
click at [215, 273] on button "close modal" at bounding box center [418, 208] width 836 height 417
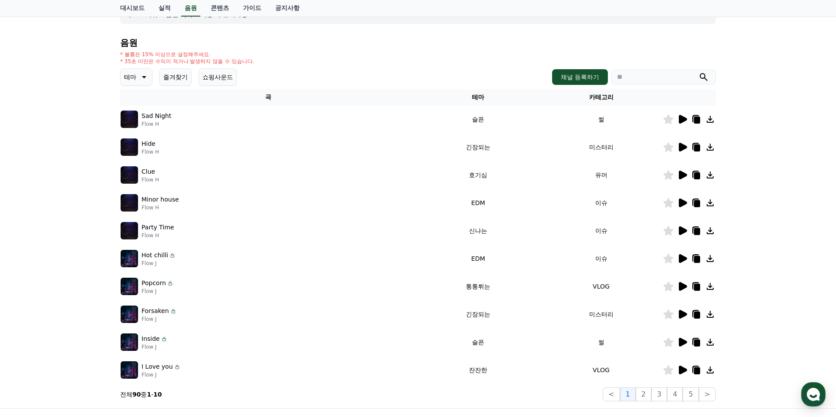
click at [166, 69] on button "즐겨찾기" at bounding box center [175, 76] width 32 height 17
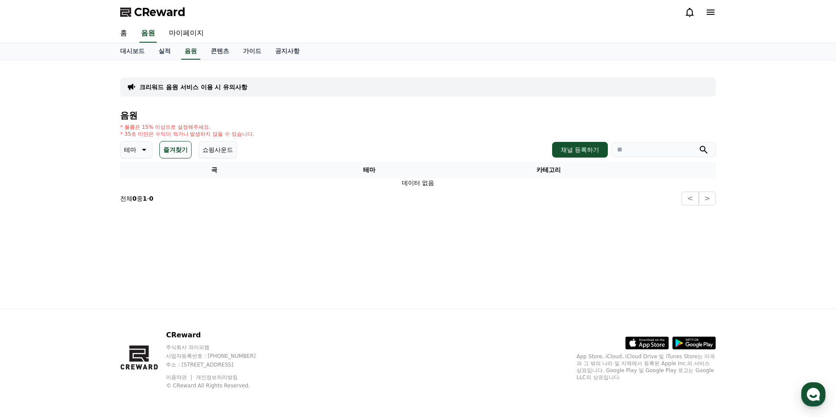
click at [136, 156] on button "테마" at bounding box center [136, 149] width 32 height 17
click at [220, 148] on button "쇼핑사운드" at bounding box center [218, 149] width 38 height 17
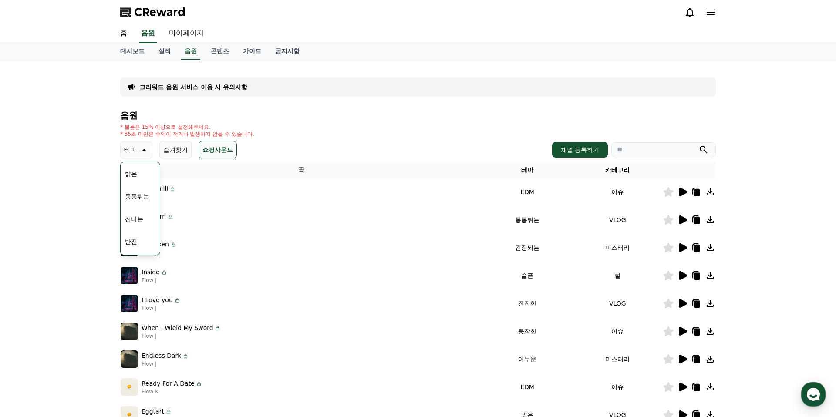
click at [426, 140] on div "음원 * 볼륨은 15% 이상으로 설정해주세요. * 35초 미만은 수익이 적거나 발생하지 않을 수 있습니다. 테마 테마 전체 환상적인 호기심 어…" at bounding box center [418, 293] width 596 height 364
click at [139, 152] on icon at bounding box center [143, 150] width 10 height 10
click at [685, 190] on icon at bounding box center [683, 192] width 8 height 9
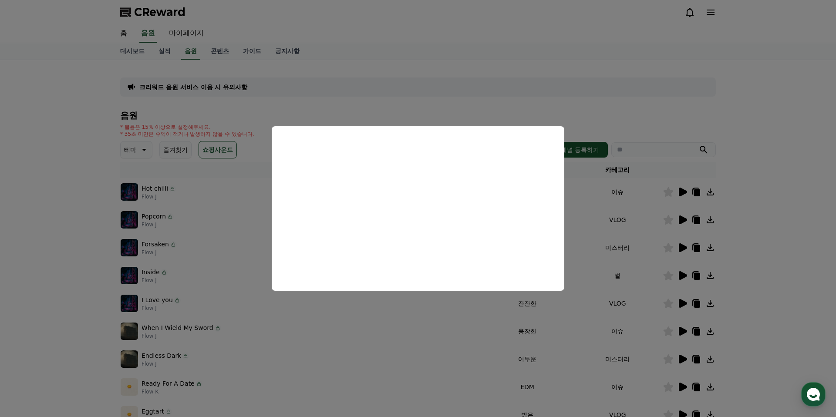
click at [636, 115] on button "close modal" at bounding box center [418, 208] width 836 height 417
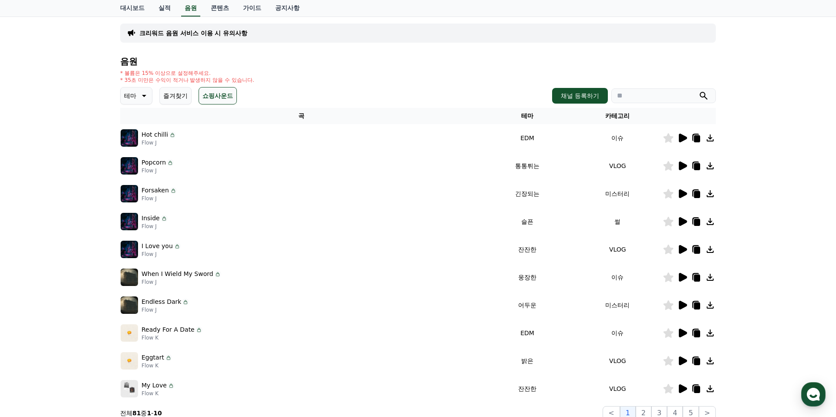
scroll to position [20, 0]
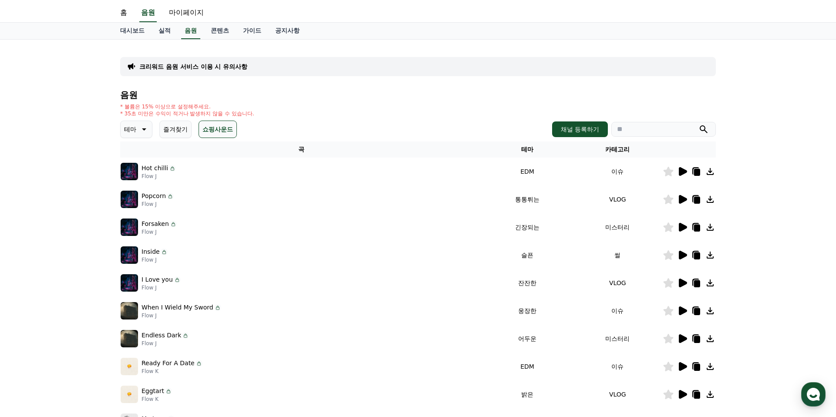
click at [277, 70] on div "크리워드 음원 서비스 이용 시 유의사항" at bounding box center [418, 66] width 596 height 19
click at [197, 75] on div "크리워드 음원 서비스 이용 시 유의사항" at bounding box center [418, 66] width 596 height 19
click at [196, 70] on p "크리워드 음원 서비스 이용 시 유의사항" at bounding box center [193, 66] width 108 height 9
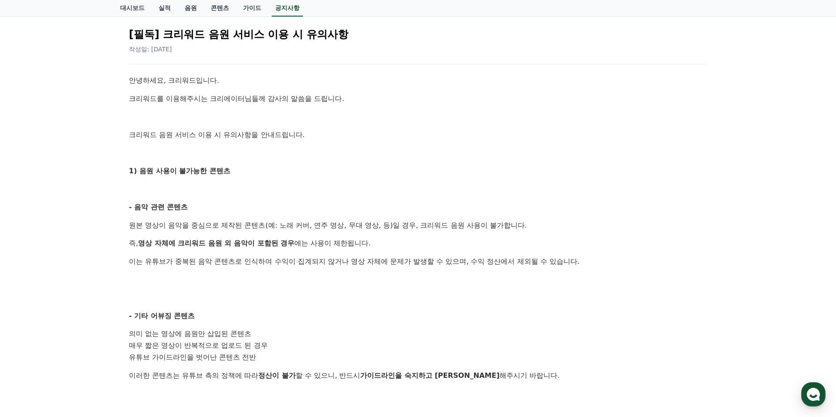
scroll to position [119, 0]
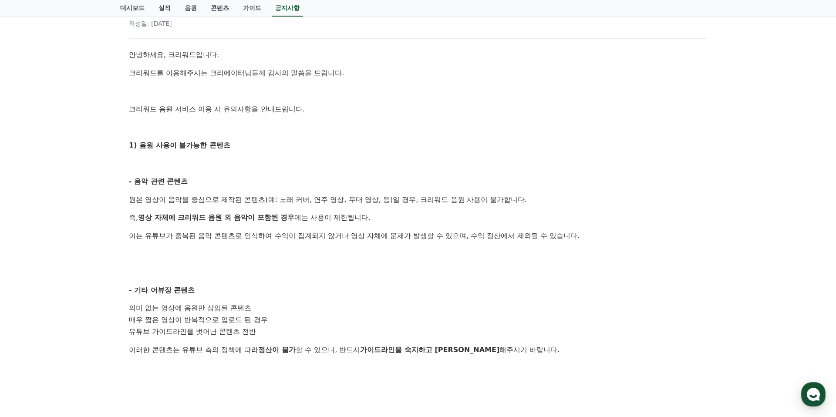
drag, startPoint x: 137, startPoint y: 199, endPoint x: 497, endPoint y: 204, distance: 360.7
click at [464, 204] on p "원본 영상이 음악을 중심으로 제작된 콘텐츠(예: 노래 커버, 연주 영상, 무대 영상, 등)일 경우, 크리워드 음원 사용이 불가합니다." at bounding box center [418, 199] width 578 height 11
drag, startPoint x: 505, startPoint y: 203, endPoint x: 461, endPoint y: 205, distance: 43.6
click at [505, 203] on p "원본 영상이 음악을 중심으로 제작된 콘텐츠(예: 노래 커버, 연주 영상, 무대 영상, 등)일 경우, 크리워드 음원 사용이 불가합니다." at bounding box center [418, 199] width 578 height 11
drag, startPoint x: 282, startPoint y: 238, endPoint x: 561, endPoint y: 240, distance: 278.8
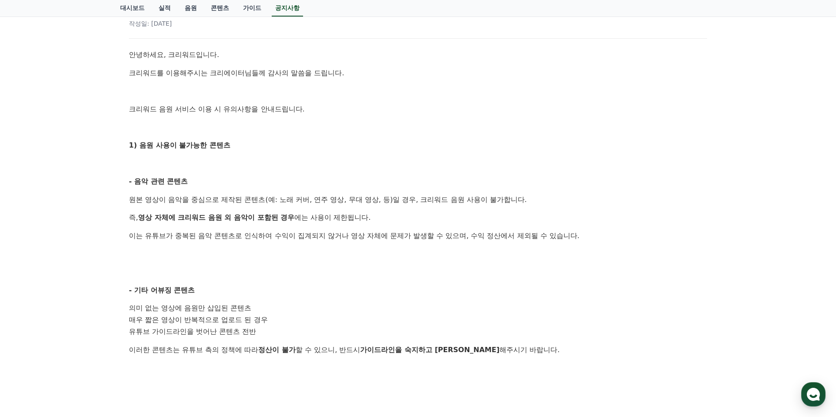
click at [561, 240] on div "공지사항 FAQ [필독] 크리워드 음원 서비스 이용 시 유의사항 작성일: 2025-02-21 안녕하세요, 크리워드입니다. 크리워드를 이용해주시…" at bounding box center [418, 305] width 836 height 729
click at [561, 240] on p "이는 유튜브가 중복된 음악 콘텐츠로 인식하여 수익이 집계되지 않거나 영상 자체에 문제가 발생할 수 있으며, 수익 정산에서 제외될 수 있습니다." at bounding box center [418, 235] width 578 height 11
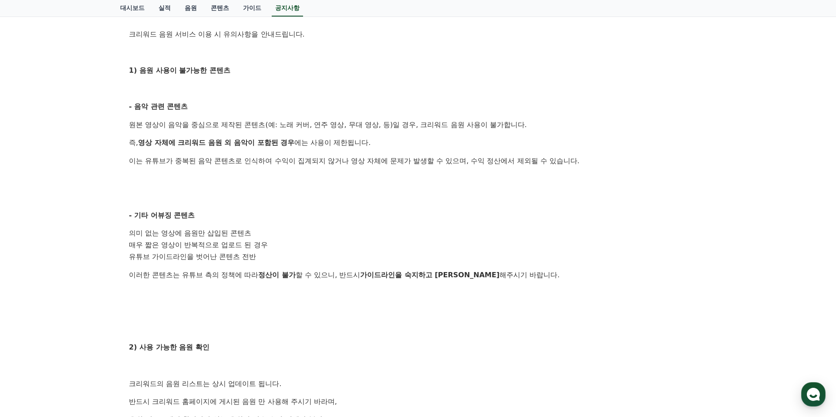
scroll to position [0, 0]
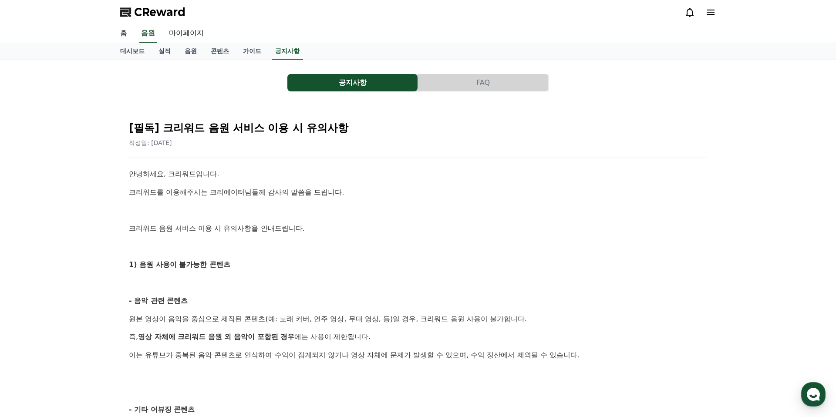
click at [123, 36] on link "홈" at bounding box center [123, 33] width 21 height 18
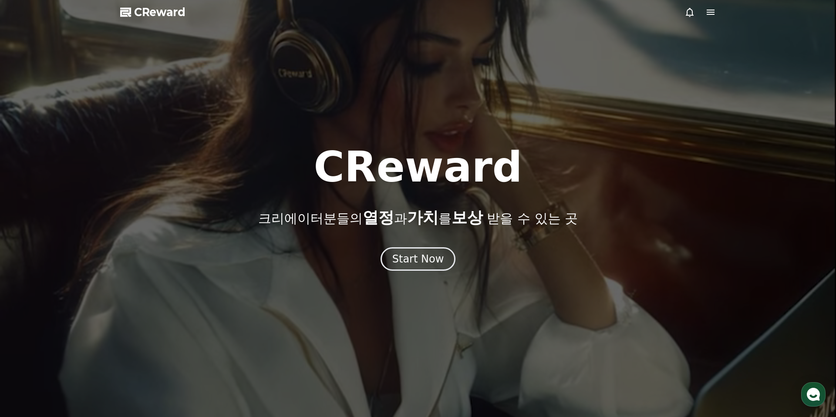
drag, startPoint x: 402, startPoint y: 240, endPoint x: 403, endPoint y: 245, distance: 5.8
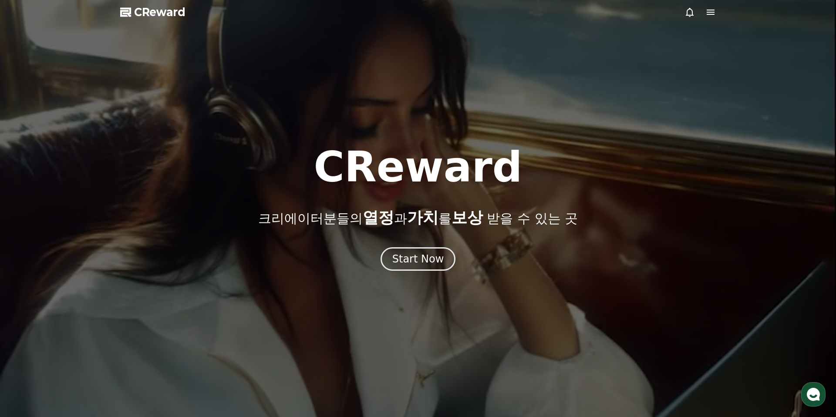
click at [403, 240] on div "CReward 크리에이터분들의 열정 과 가치 를 보상 받을 수 있는 곳 Start Now" at bounding box center [418, 208] width 836 height 125
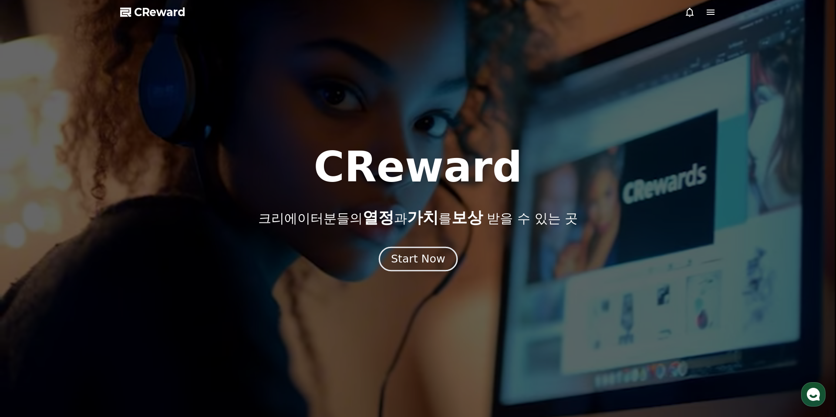
click at [409, 253] on div "Start Now" at bounding box center [418, 259] width 54 height 15
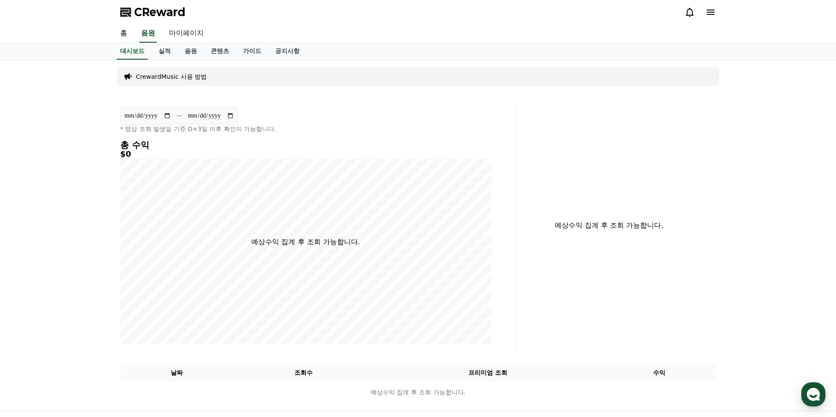
click at [195, 30] on link "마이페이지" at bounding box center [186, 33] width 49 height 18
select select "**********"
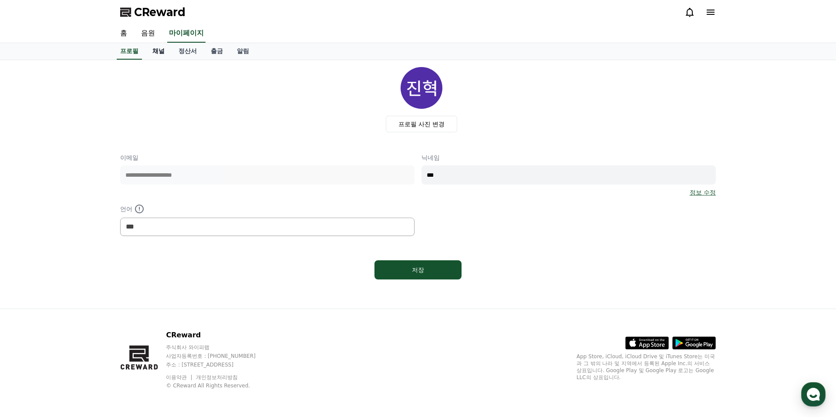
drag, startPoint x: 166, startPoint y: 52, endPoint x: 155, endPoint y: 51, distance: 10.5
click at [166, 52] on link "채널" at bounding box center [158, 51] width 26 height 17
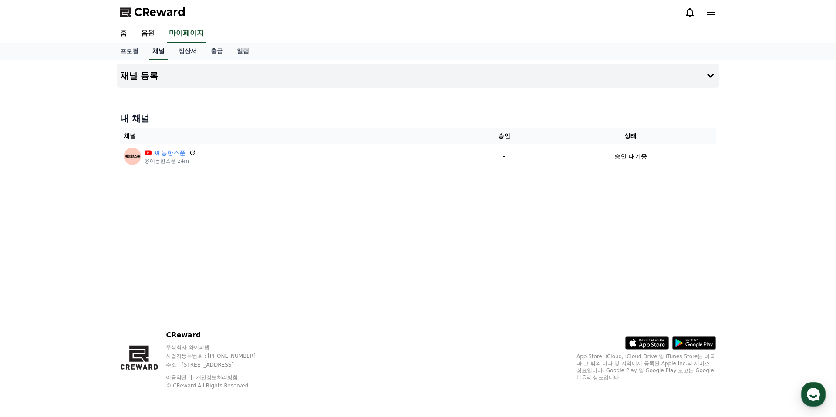
click at [155, 51] on link "채널" at bounding box center [158, 51] width 19 height 17
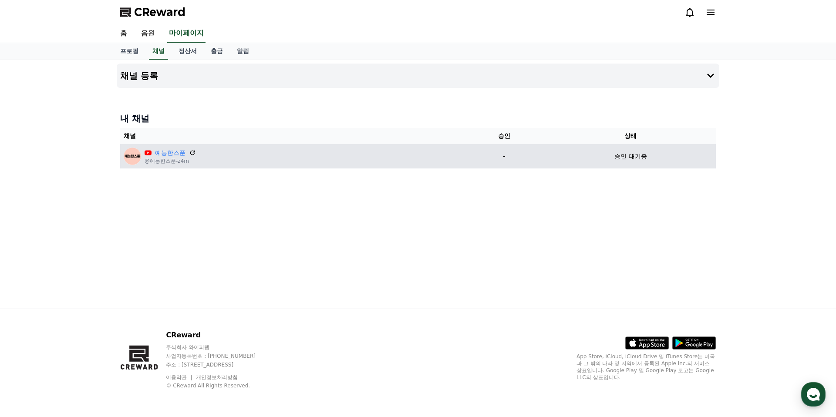
drag, startPoint x: 668, startPoint y: 157, endPoint x: 673, endPoint y: 156, distance: 5.7
click at [673, 156] on div "승인 대기중" at bounding box center [630, 156] width 163 height 9
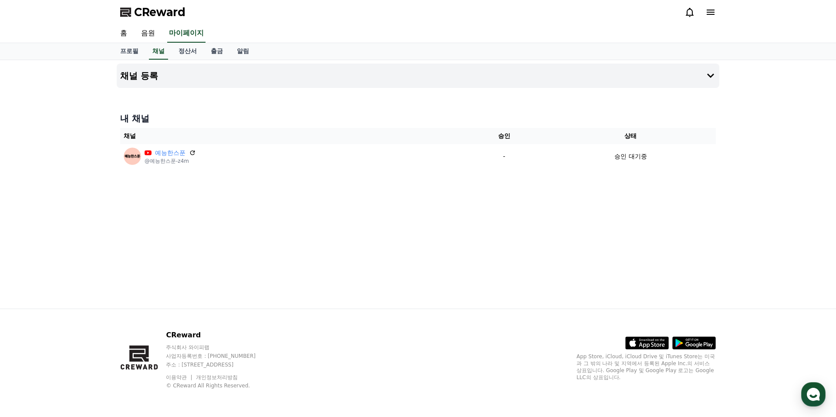
drag, startPoint x: 687, startPoint y: 155, endPoint x: 664, endPoint y: 139, distance: 27.4
click at [686, 155] on div "승인 대기중" at bounding box center [630, 156] width 163 height 9
drag, startPoint x: 106, startPoint y: 144, endPoint x: 344, endPoint y: 169, distance: 239.6
click at [381, 159] on div "채널 등록 내 채널 채널 승인 상태 예능한스푼 @예능한스푼-z4m - 승인 대기중" at bounding box center [418, 184] width 836 height 249
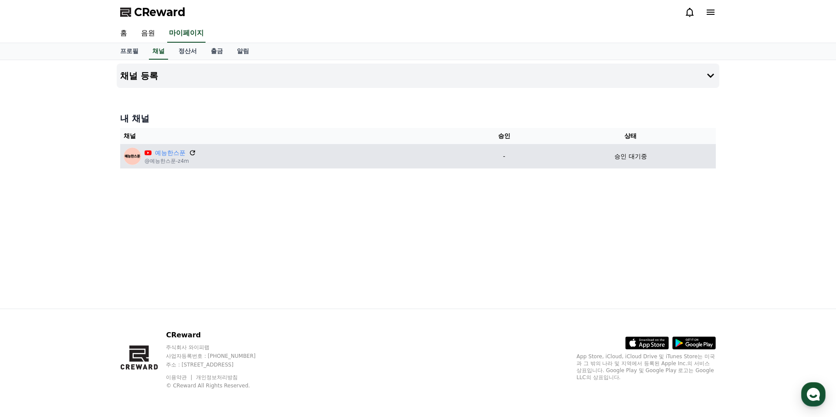
click at [189, 152] on icon at bounding box center [193, 153] width 8 height 8
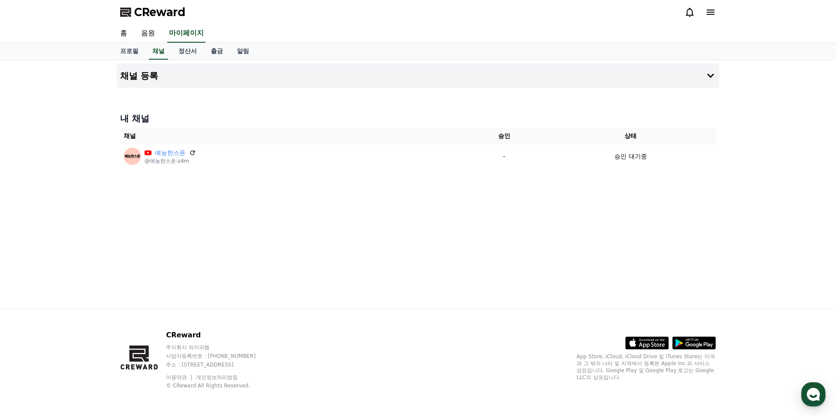
click at [380, 116] on h4 "내 채널" at bounding box center [418, 118] width 596 height 12
